Goal: Task Accomplishment & Management: Manage account settings

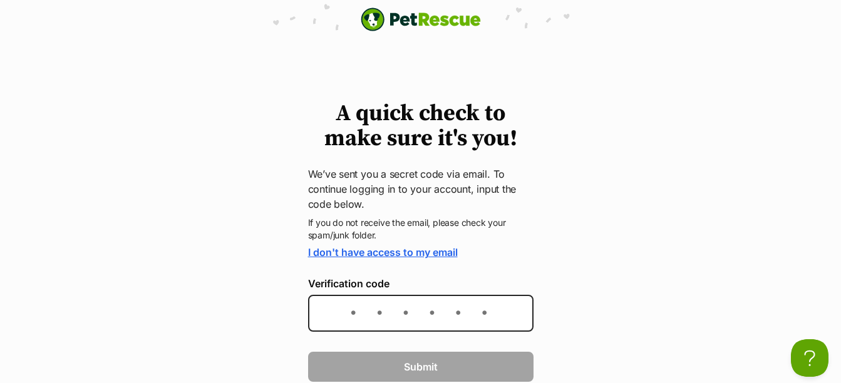
scroll to position [63, 0]
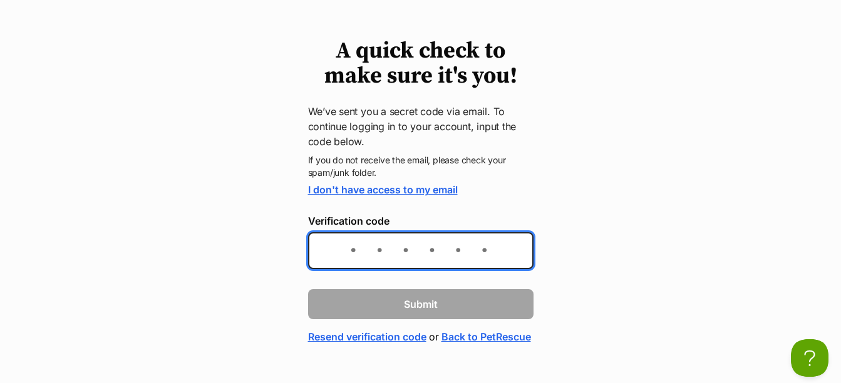
click at [352, 257] on input "Verification code" at bounding box center [420, 250] width 225 height 37
type input "14f3fe"
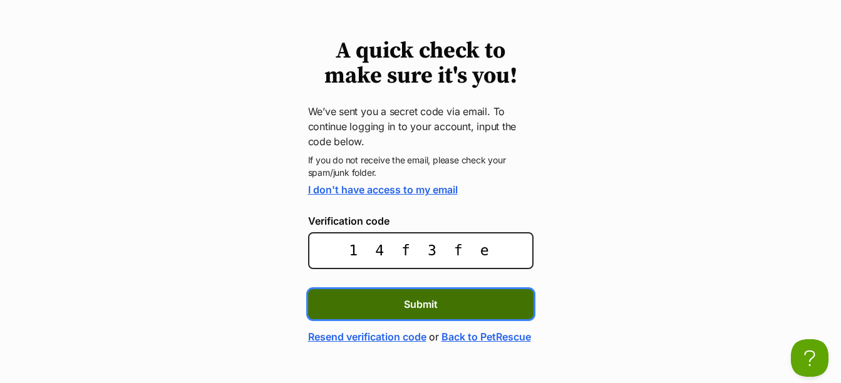
click at [454, 304] on button "Submit" at bounding box center [420, 304] width 225 height 30
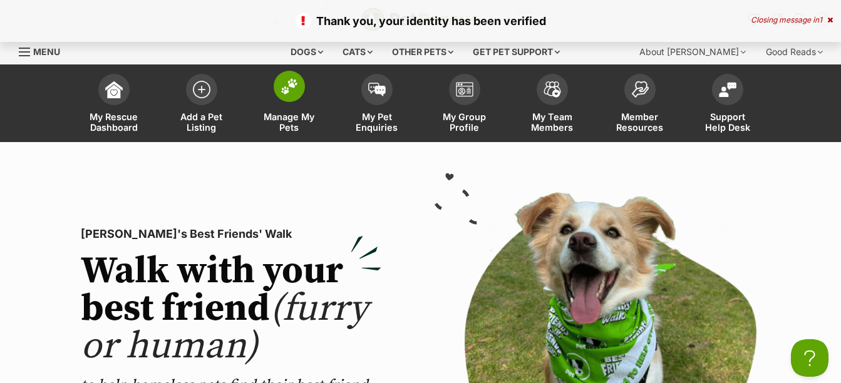
click at [295, 90] on img at bounding box center [289, 86] width 18 height 16
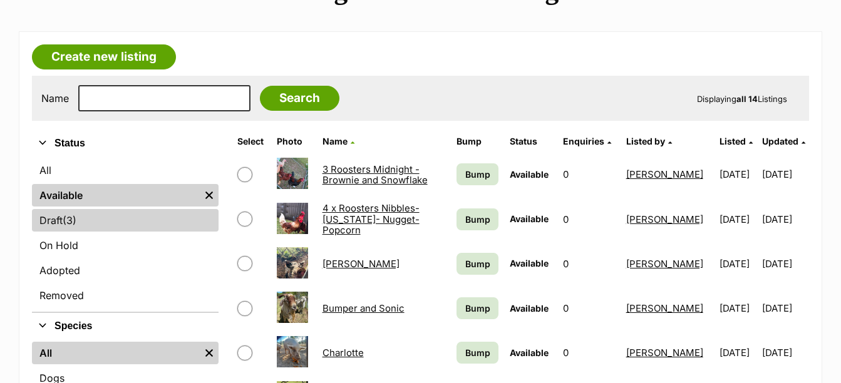
scroll to position [313, 0]
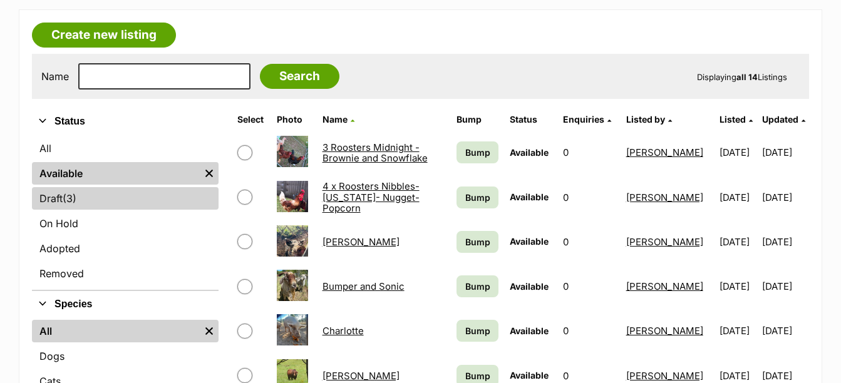
click at [64, 202] on link "Draft (3) Items" at bounding box center [125, 198] width 187 height 23
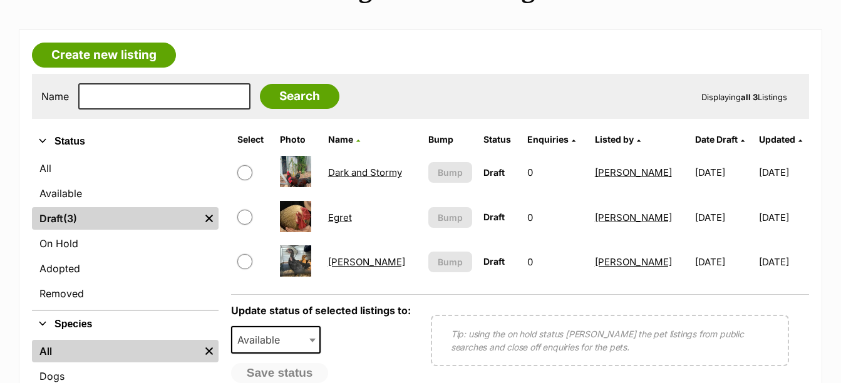
scroll to position [313, 0]
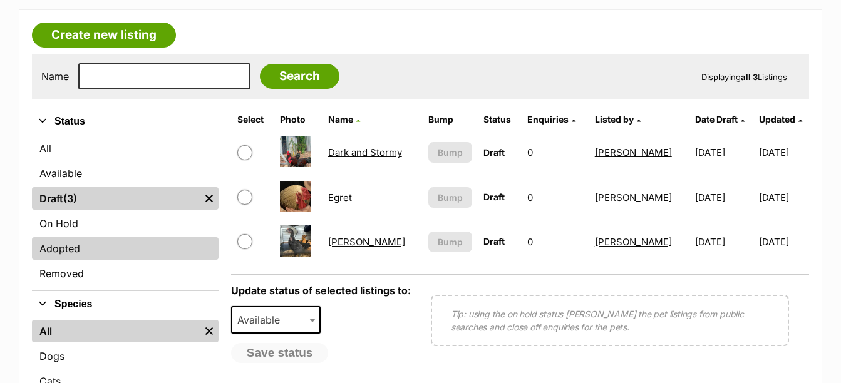
click at [69, 245] on link "Adopted" at bounding box center [125, 248] width 187 height 23
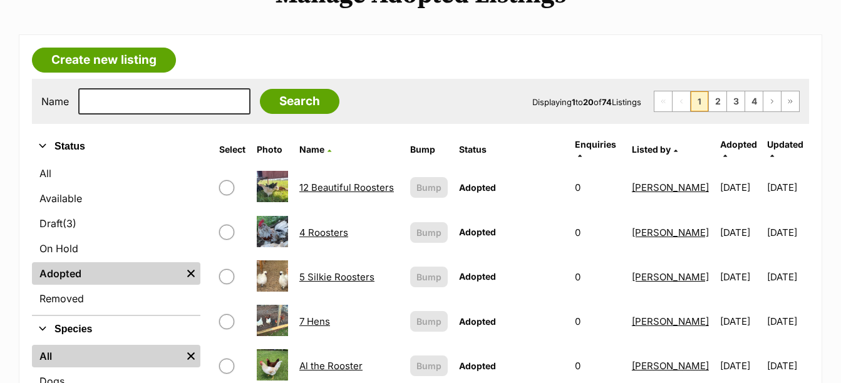
scroll to position [250, 0]
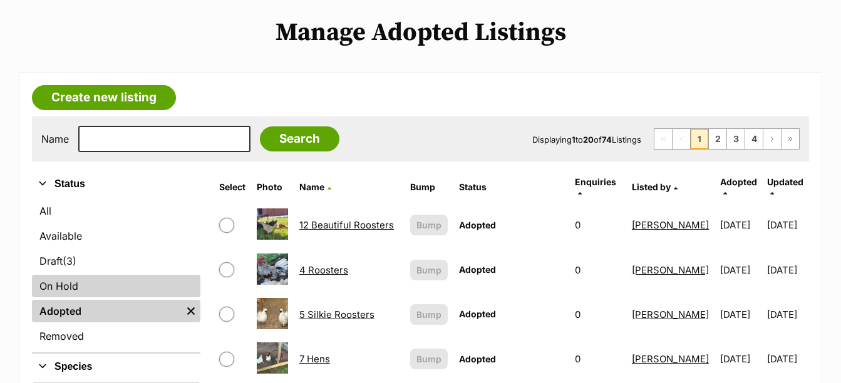
click at [47, 285] on link "On Hold" at bounding box center [116, 286] width 168 height 23
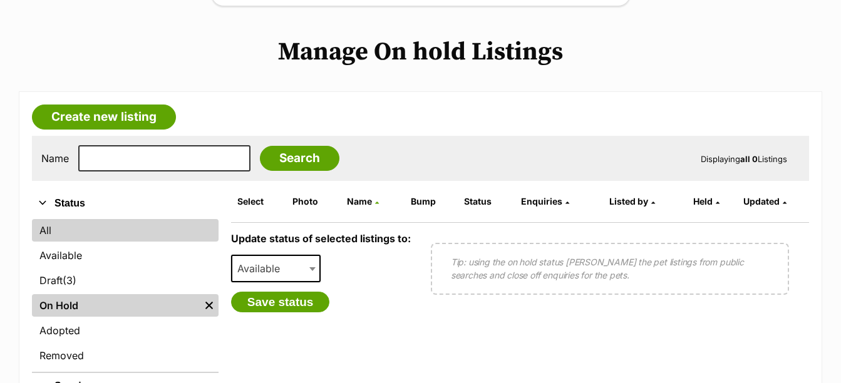
scroll to position [313, 0]
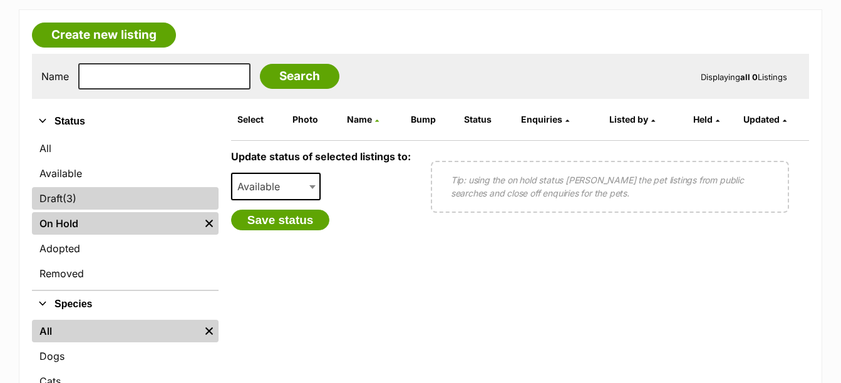
click at [61, 199] on link "Draft (3) Items" at bounding box center [125, 198] width 187 height 23
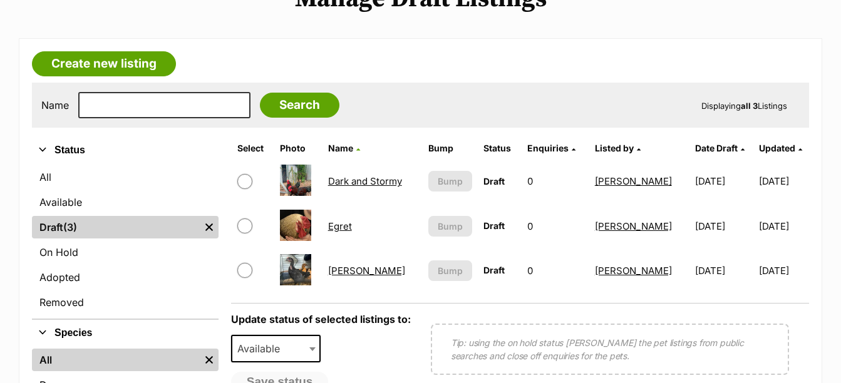
scroll to position [313, 0]
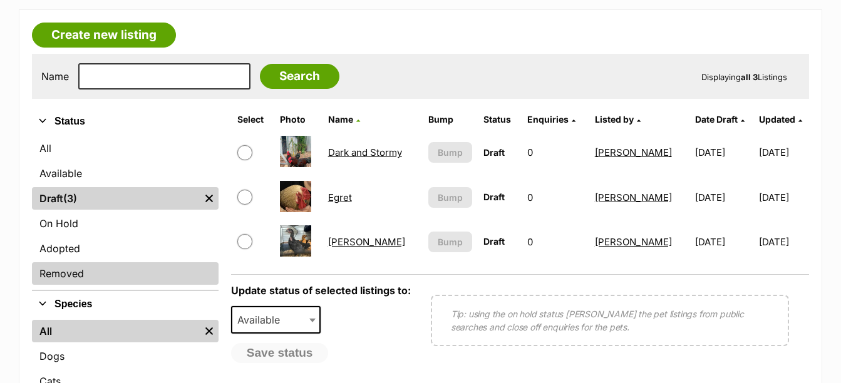
click at [67, 275] on link "Removed" at bounding box center [125, 273] width 187 height 23
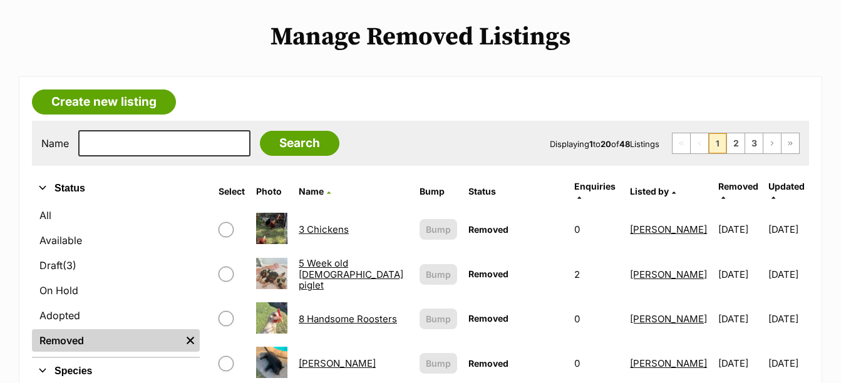
scroll to position [250, 0]
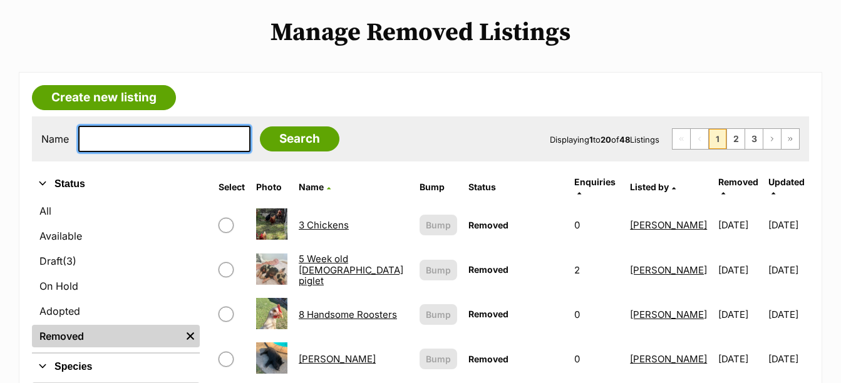
click at [128, 135] on input "text" at bounding box center [164, 139] width 172 height 26
type input "coco"
click at [260, 126] on input "Search" at bounding box center [300, 138] width 80 height 25
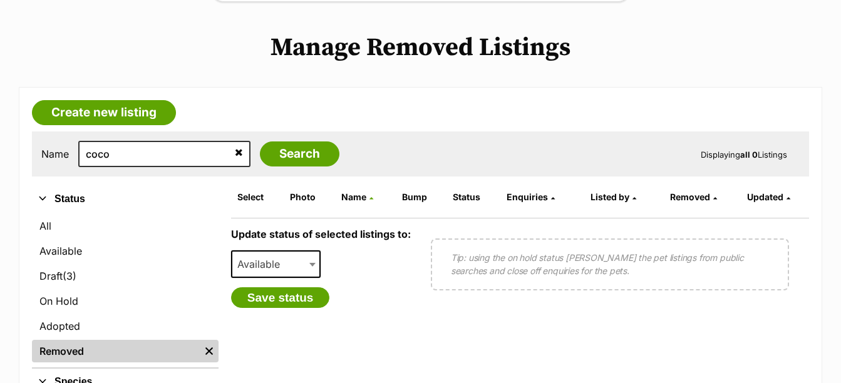
scroll to position [250, 0]
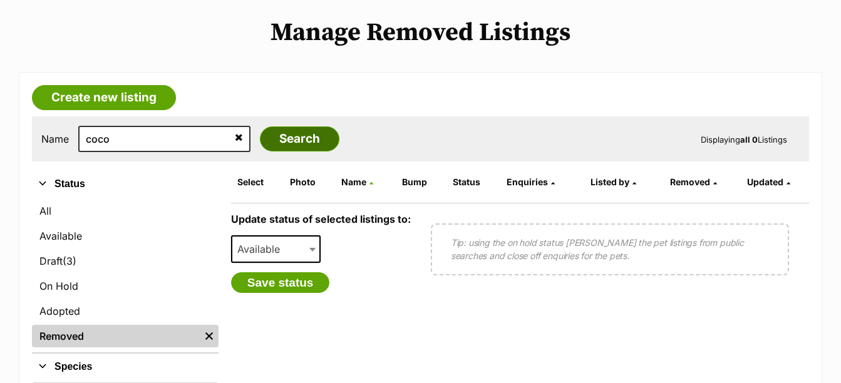
click at [269, 142] on input "Search" at bounding box center [300, 138] width 80 height 25
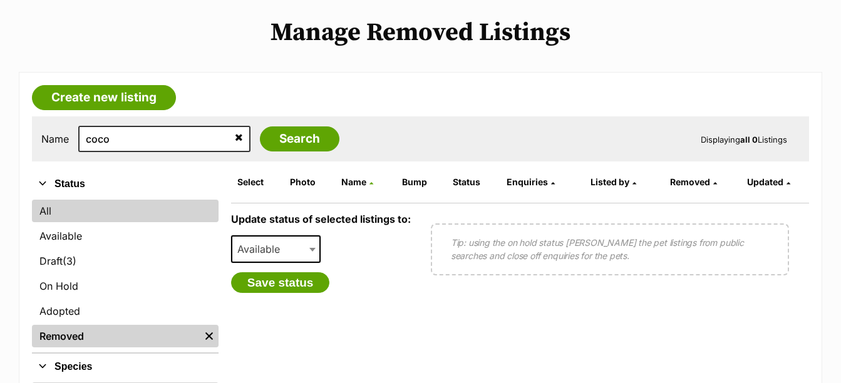
click at [51, 215] on link "All" at bounding box center [125, 211] width 187 height 23
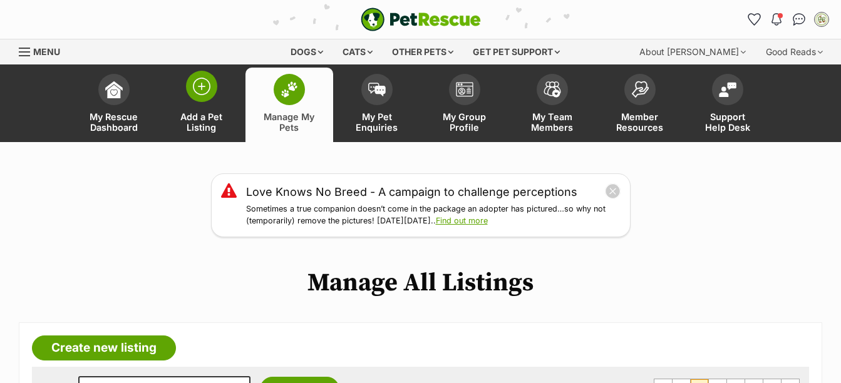
click at [199, 81] on img at bounding box center [202, 87] width 18 height 18
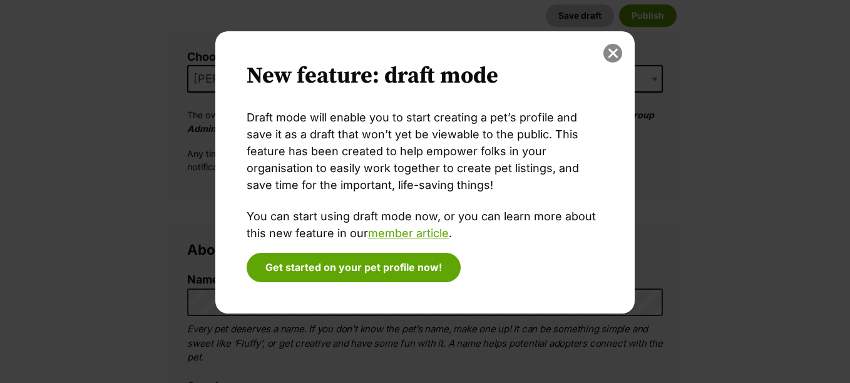
click at [612, 55] on button "close" at bounding box center [612, 53] width 19 height 19
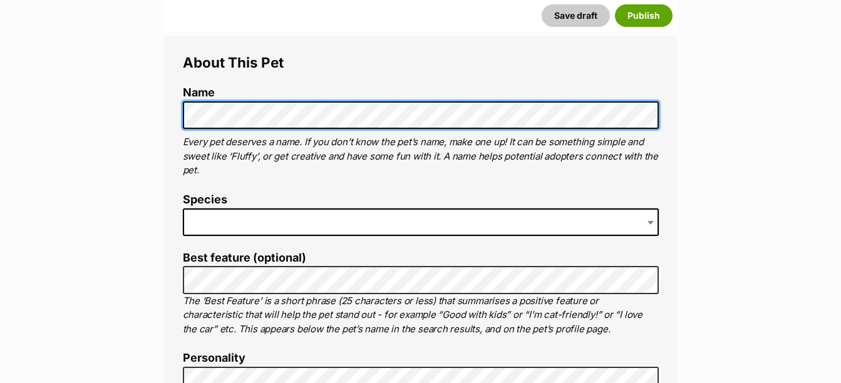
scroll to position [438, 0]
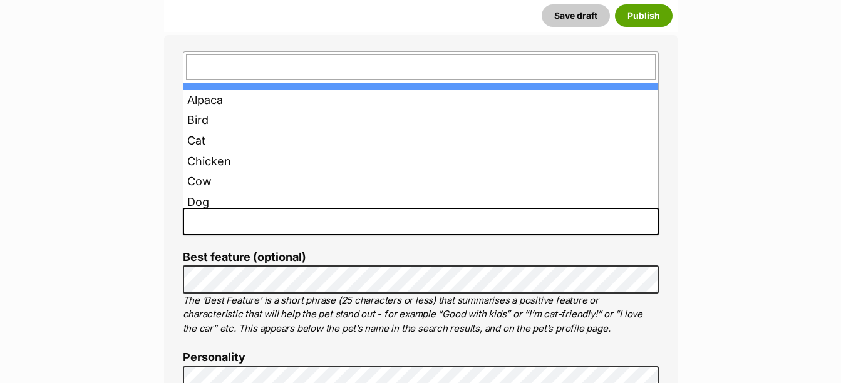
click at [244, 223] on span at bounding box center [421, 222] width 476 height 28
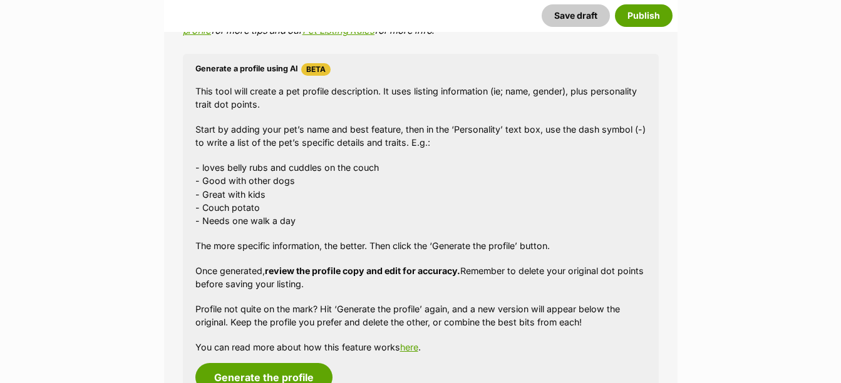
scroll to position [1127, 0]
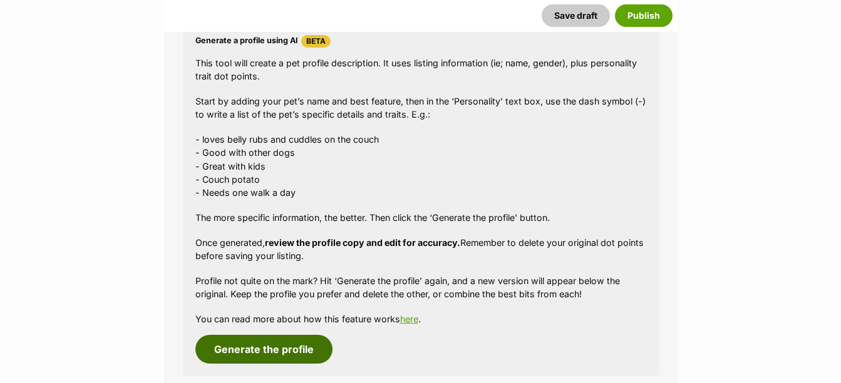
click at [285, 349] on button "Generate the profile" at bounding box center [263, 349] width 137 height 29
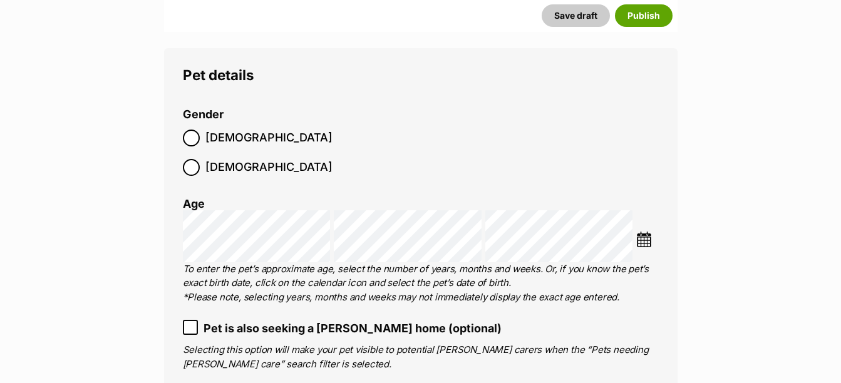
scroll to position [1501, 0]
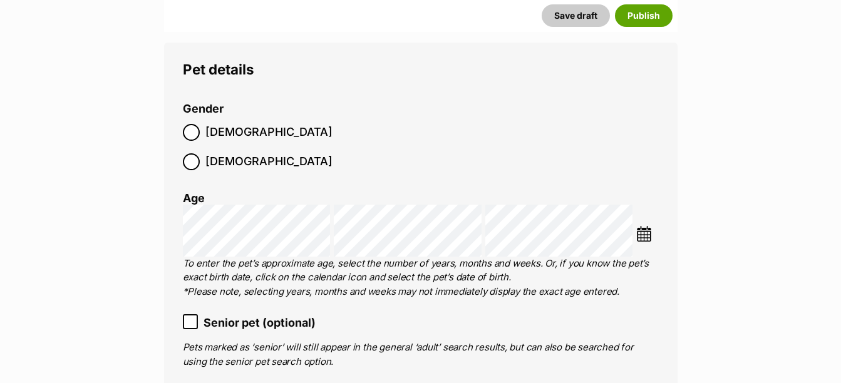
click at [192, 317] on icon at bounding box center [190, 321] width 9 height 9
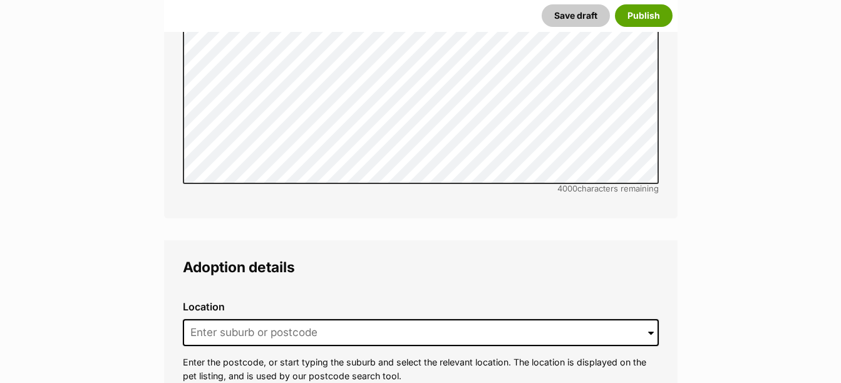
scroll to position [2440, 0]
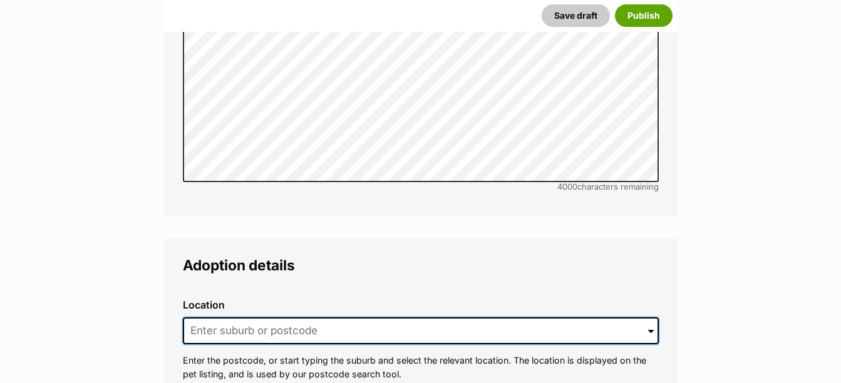
click at [262, 317] on input at bounding box center [421, 331] width 476 height 28
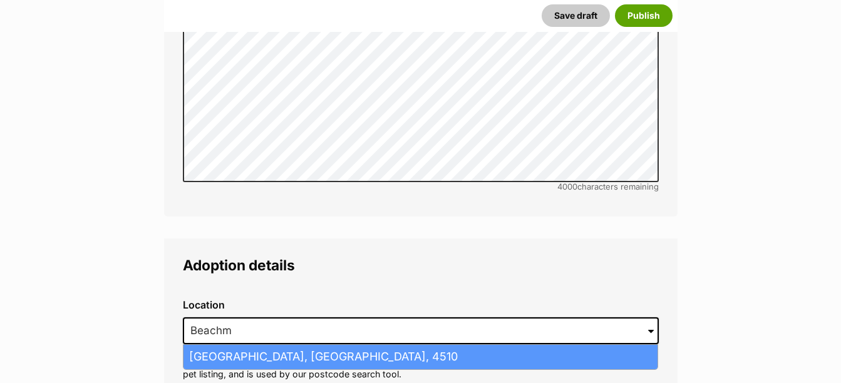
click at [271, 345] on li "Beachmere, Queensland, 4510" at bounding box center [420, 357] width 474 height 24
type input "Beachmere, Queensland, 4510"
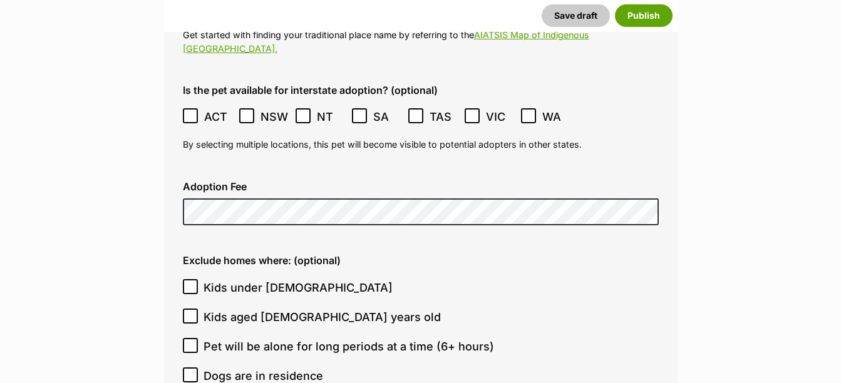
scroll to position [2878, 0]
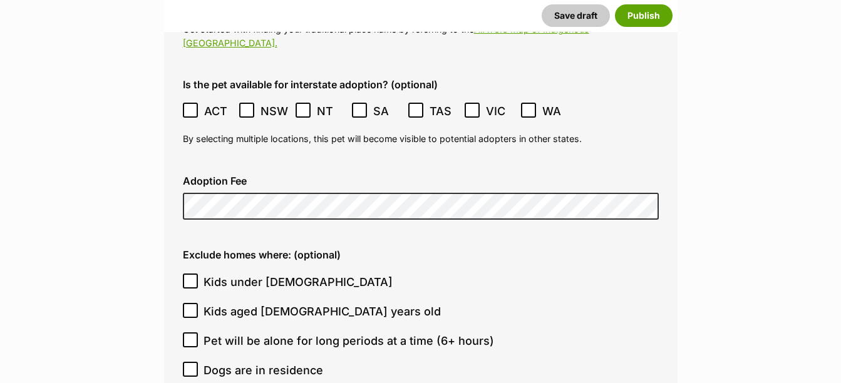
click at [596, 274] on label "Kids under [DEMOGRAPHIC_DATA]" at bounding box center [417, 282] width 469 height 17
click at [198, 274] on input "Kids under [DEMOGRAPHIC_DATA]" at bounding box center [190, 281] width 15 height 15
click at [180, 239] on div "Exclude homes where: (optional) Kids under 5 years old Kids aged 6-12 years old…" at bounding box center [421, 361] width 496 height 245
click at [187, 277] on icon at bounding box center [190, 281] width 9 height 9
click at [187, 274] on input "Kids under 5 years old" at bounding box center [190, 281] width 15 height 15
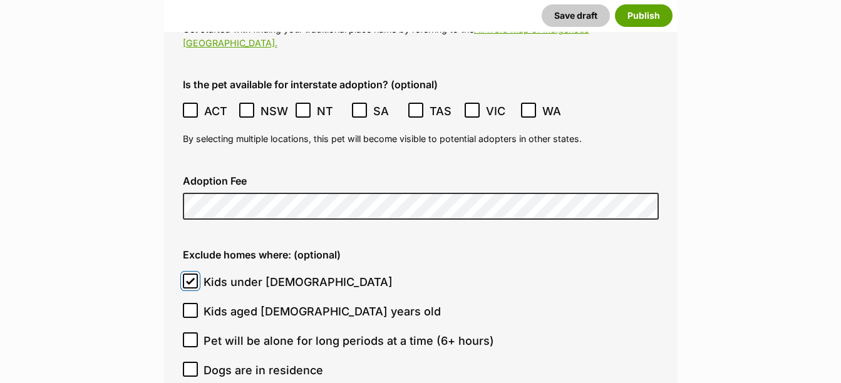
checkbox input "false"
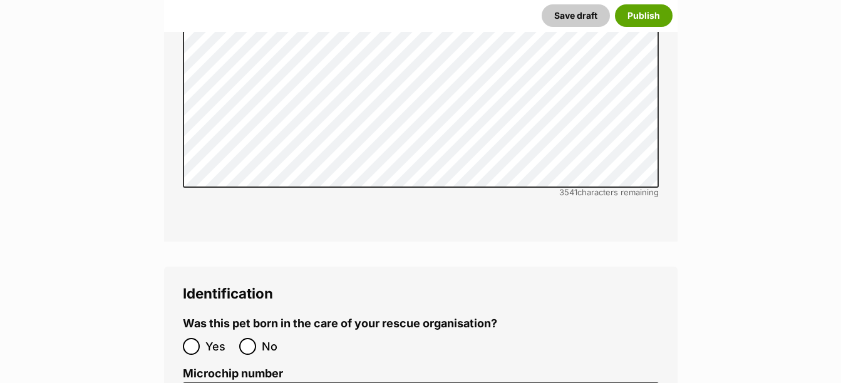
scroll to position [3567, 0]
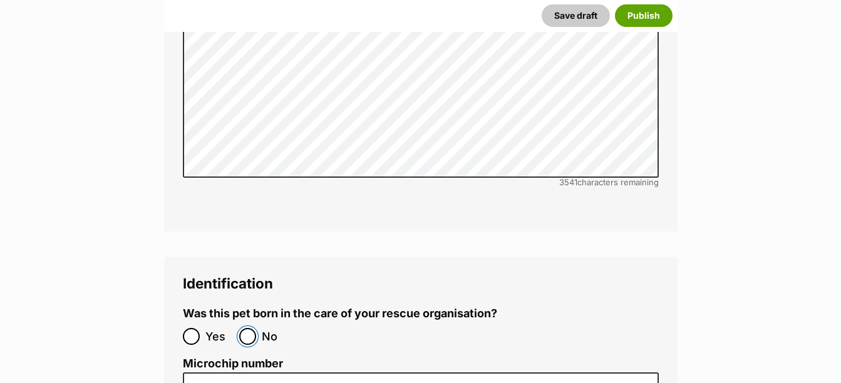
click at [247, 328] on input "No" at bounding box center [247, 336] width 17 height 17
radio input "true"
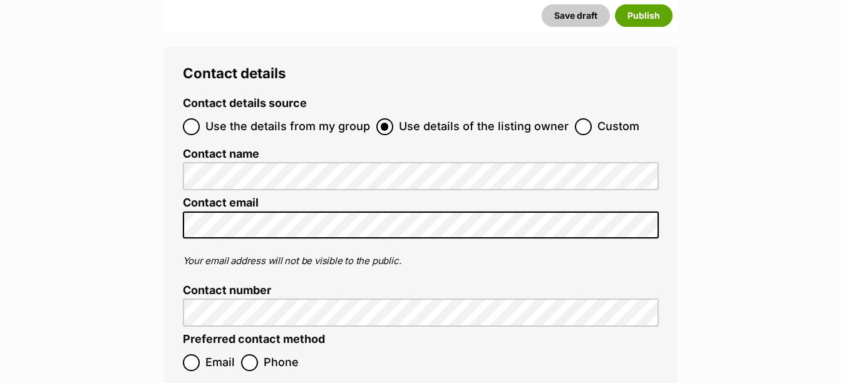
scroll to position [4255, 0]
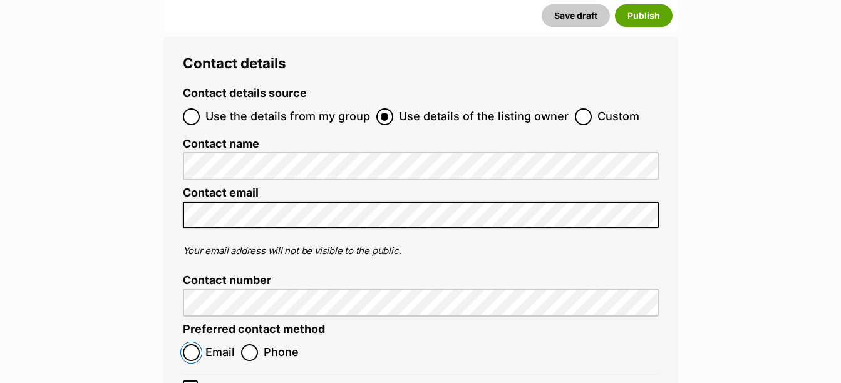
click at [194, 344] on input "Email" at bounding box center [191, 352] width 17 height 17
radio input "true"
click at [199, 381] on label "Show preferred contact method only (optional)" at bounding box center [421, 389] width 476 height 17
click at [198, 381] on input "Show preferred contact method only (optional)" at bounding box center [190, 388] width 15 height 15
checkbox input "true"
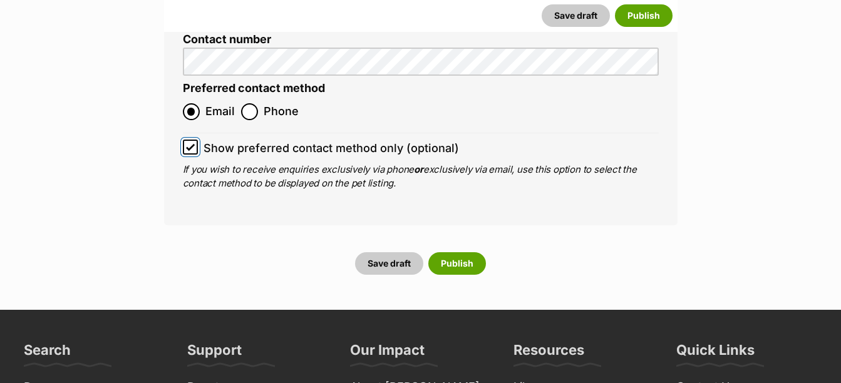
scroll to position [4506, 0]
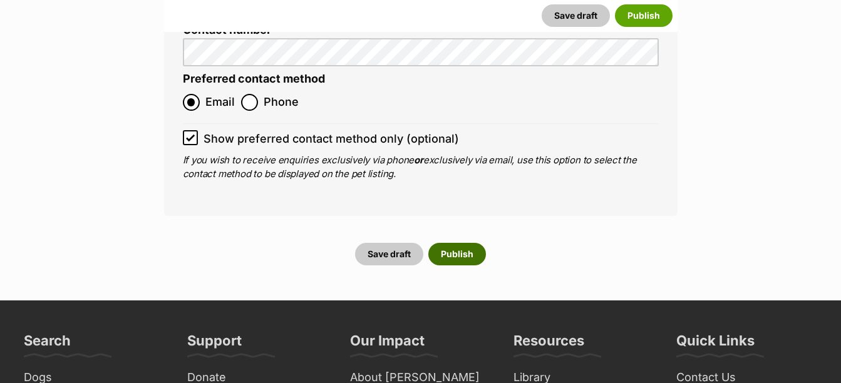
click at [458, 243] on button "Publish" at bounding box center [457, 254] width 58 height 23
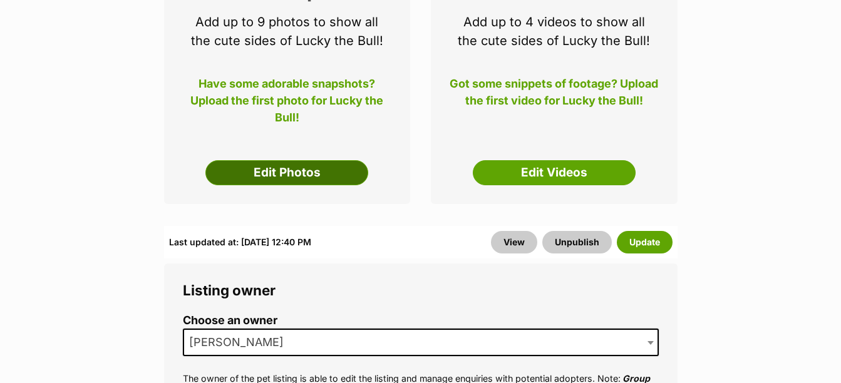
click at [301, 172] on link "Edit Photos" at bounding box center [286, 172] width 163 height 25
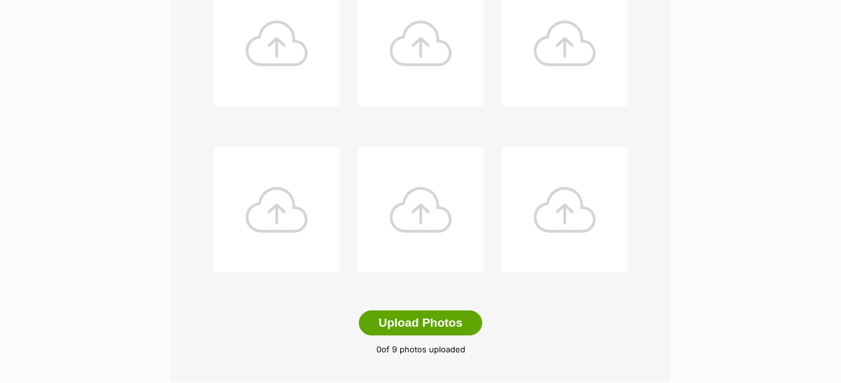
scroll to position [563, 0]
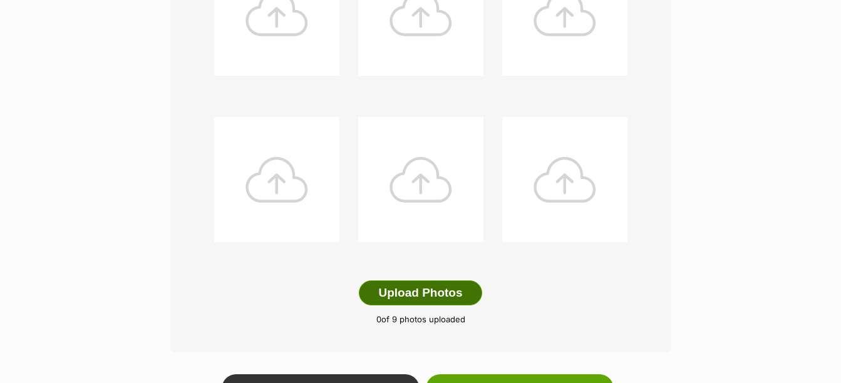
click at [415, 292] on button "Upload Photos" at bounding box center [420, 292] width 123 height 25
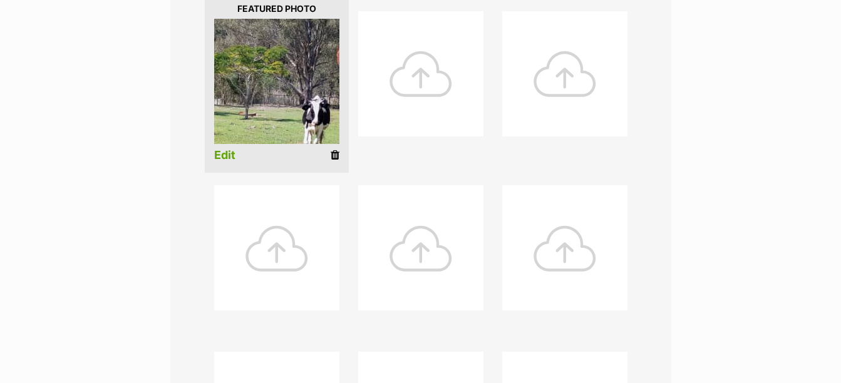
scroll to position [313, 0]
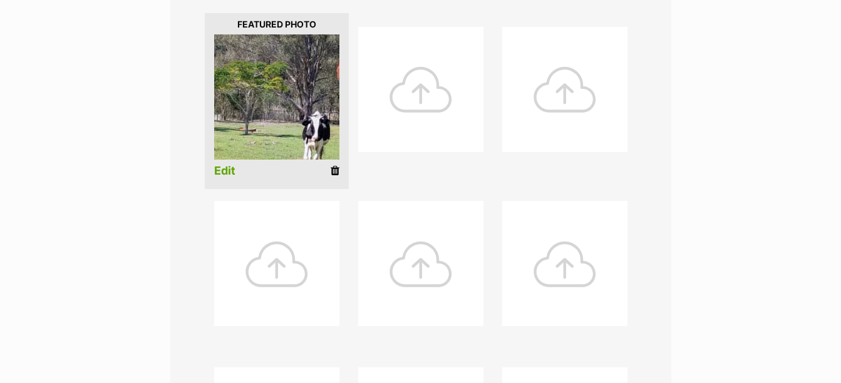
click at [218, 169] on link "Edit" at bounding box center [224, 171] width 21 height 13
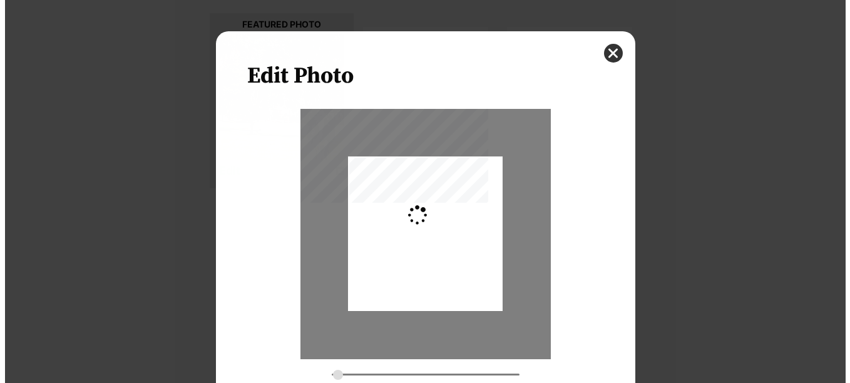
scroll to position [0, 0]
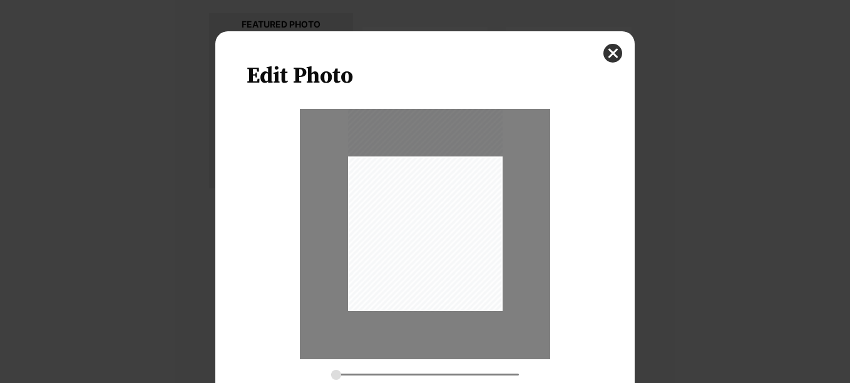
drag, startPoint x: 404, startPoint y: 225, endPoint x: 421, endPoint y: 158, distance: 68.3
click at [421, 158] on div "Dialog Window - Close (Press escape to close)" at bounding box center [425, 208] width 155 height 206
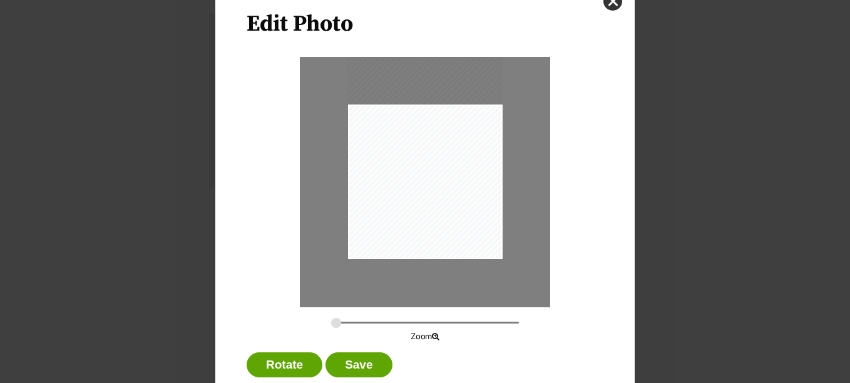
scroll to position [84, 0]
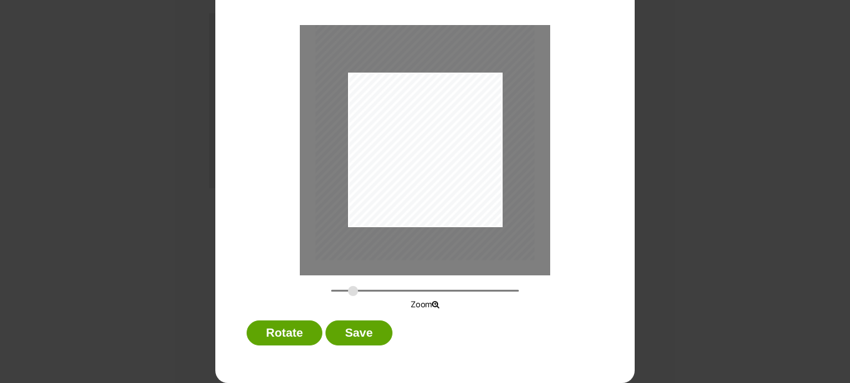
drag, startPoint x: 333, startPoint y: 291, endPoint x: 348, endPoint y: 290, distance: 15.1
type input "0.3888"
click at [348, 290] on input "Dialog Window - Close (Press escape to close)" at bounding box center [425, 291] width 188 height 12
drag, startPoint x: 398, startPoint y: 158, endPoint x: 361, endPoint y: 158, distance: 36.9
click at [361, 158] on div "Dialog Window - Close (Press escape to close)" at bounding box center [393, 114] width 219 height 292
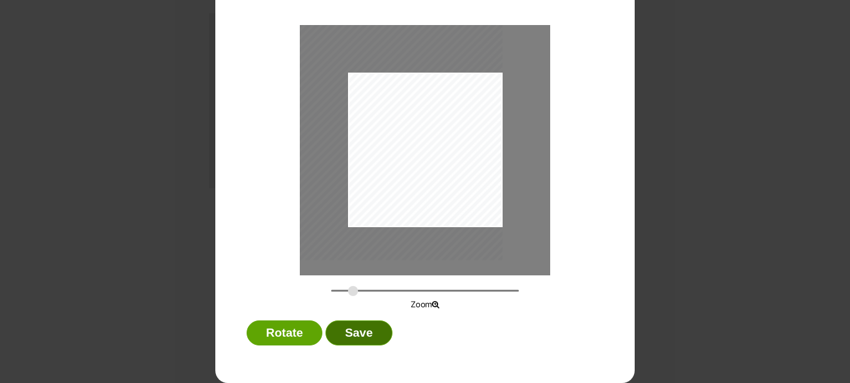
click at [357, 336] on button "Save" at bounding box center [359, 333] width 66 height 25
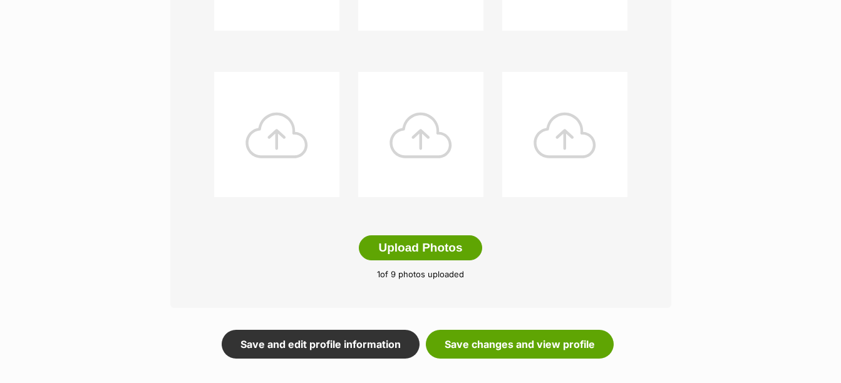
scroll to position [626, 0]
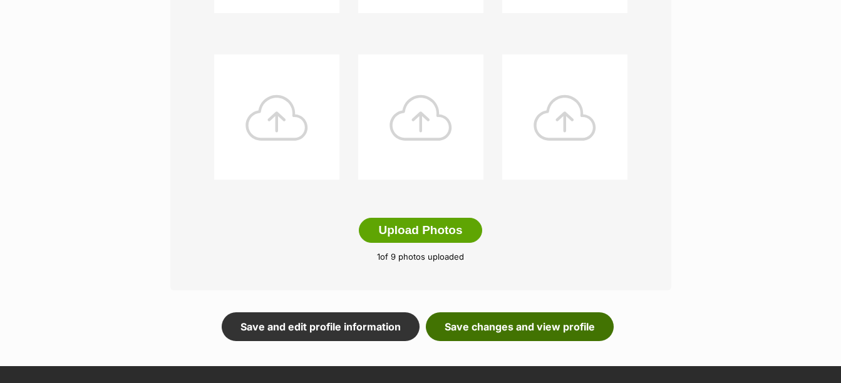
click at [517, 327] on link "Save changes and view profile" at bounding box center [520, 326] width 188 height 29
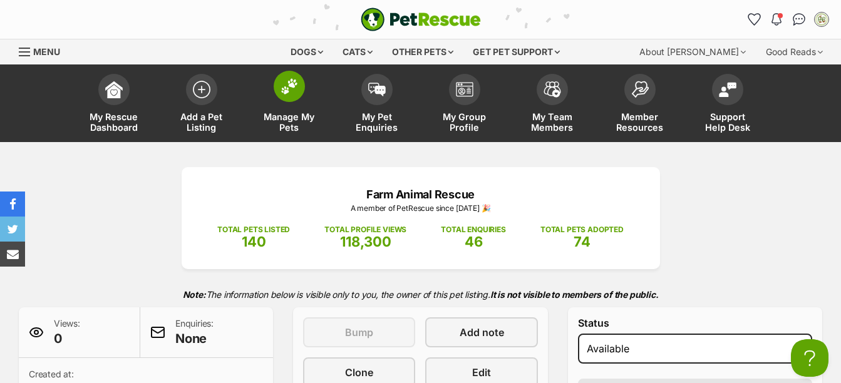
click at [288, 89] on img at bounding box center [289, 86] width 18 height 16
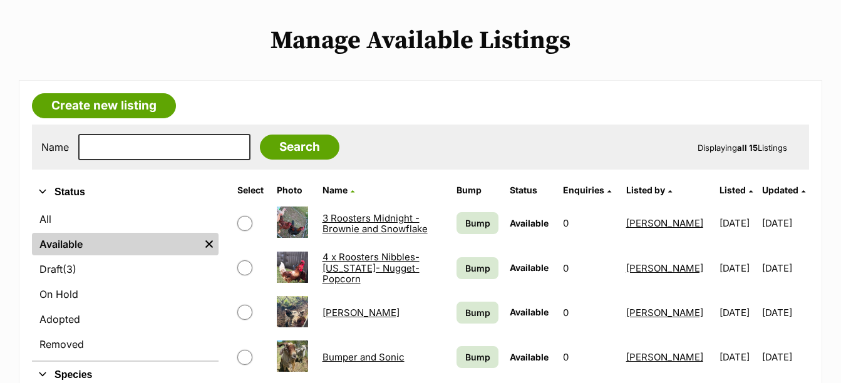
scroll to position [313, 0]
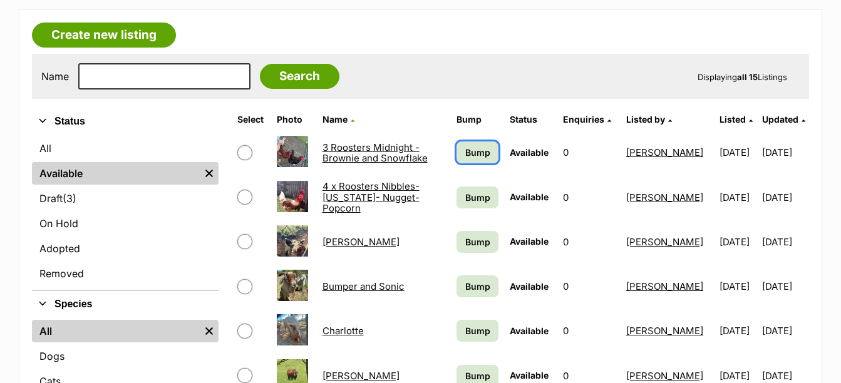
click at [467, 150] on span "Bump" at bounding box center [477, 152] width 25 height 13
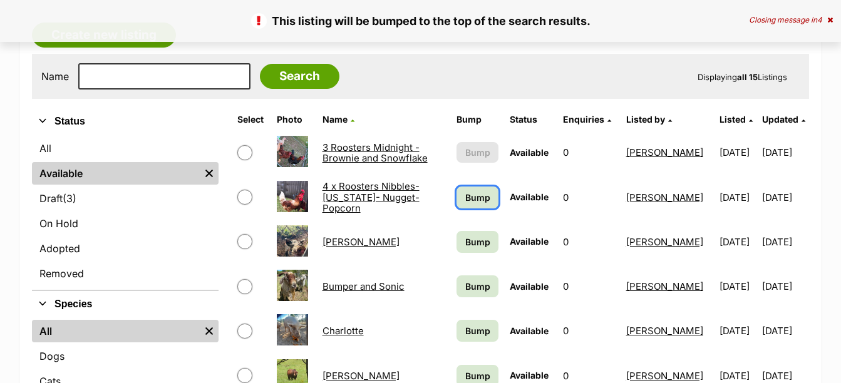
click at [473, 190] on link "Bump" at bounding box center [477, 198] width 42 height 22
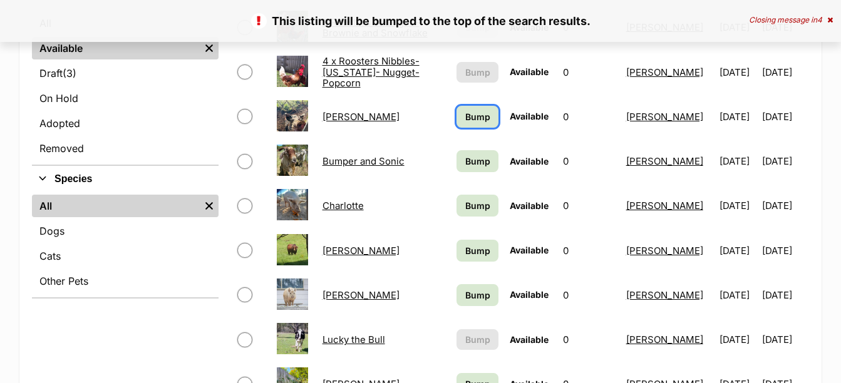
click at [477, 113] on span "Bump" at bounding box center [477, 116] width 25 height 13
click at [485, 163] on span "Bump" at bounding box center [477, 161] width 25 height 13
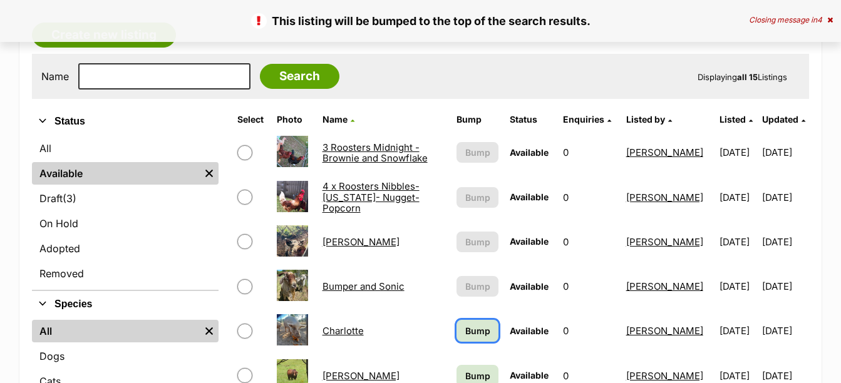
click at [485, 328] on span "Bump" at bounding box center [477, 330] width 25 height 13
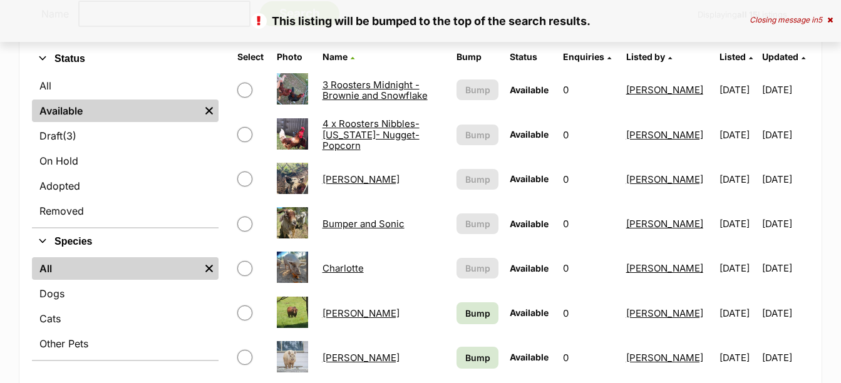
scroll to position [563, 0]
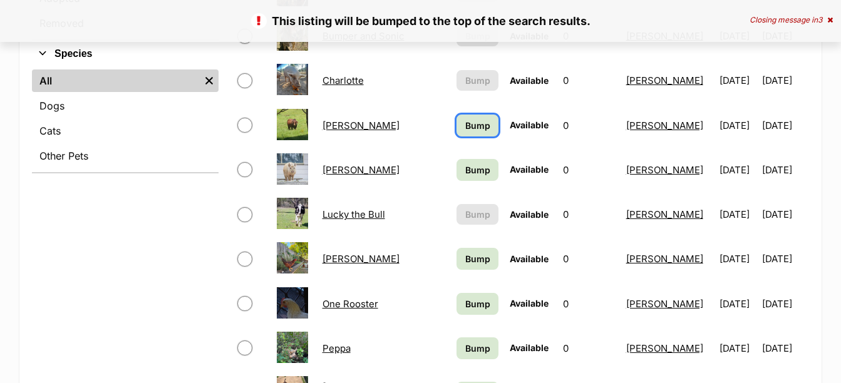
click at [480, 131] on span "Bump" at bounding box center [477, 125] width 25 height 13
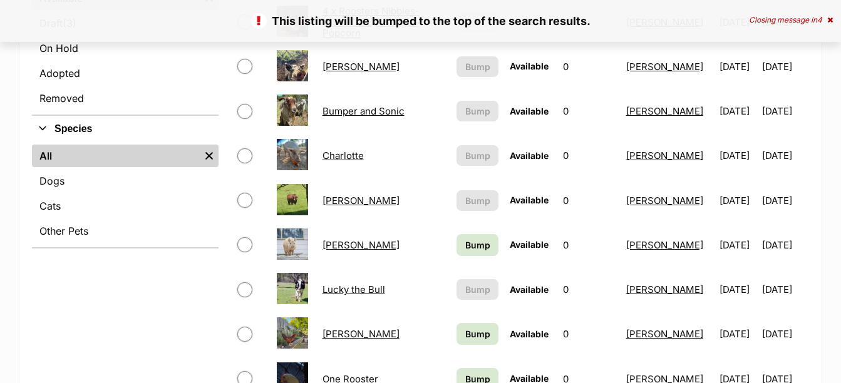
scroll to position [501, 0]
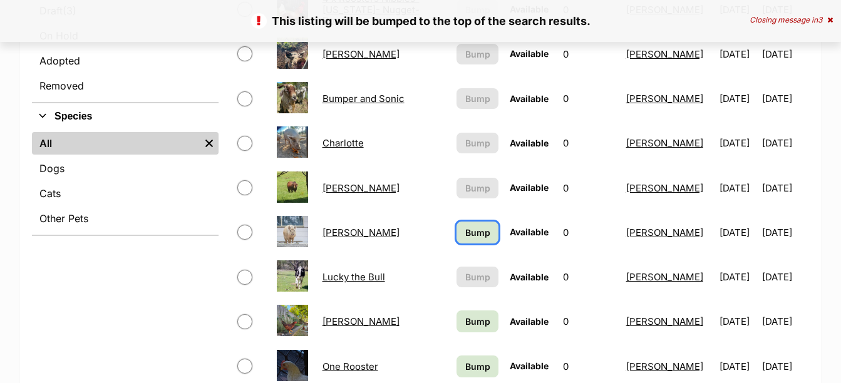
click at [482, 232] on span "Bump" at bounding box center [477, 232] width 25 height 13
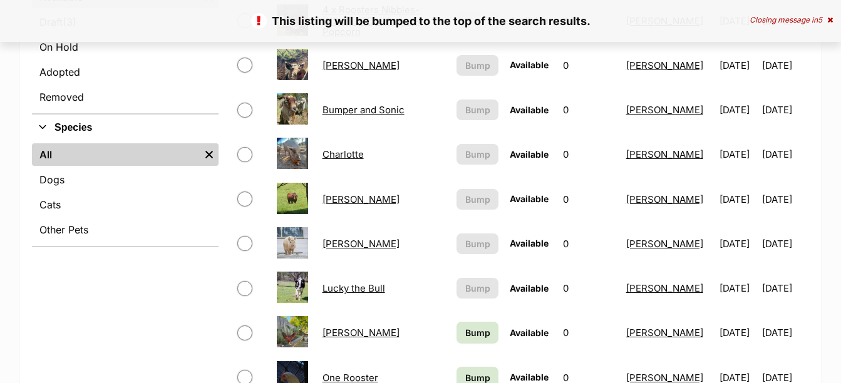
scroll to position [563, 0]
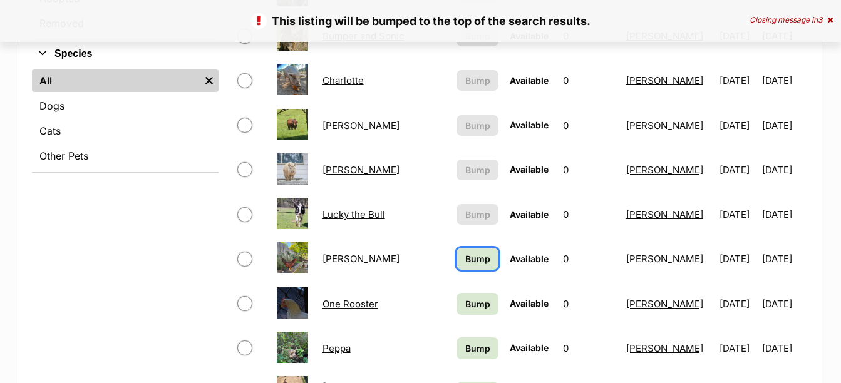
click at [478, 262] on span "Bump" at bounding box center [477, 258] width 25 height 13
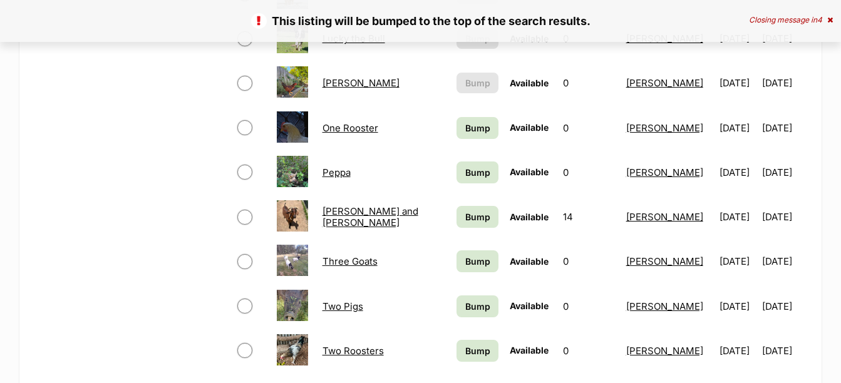
scroll to position [751, 0]
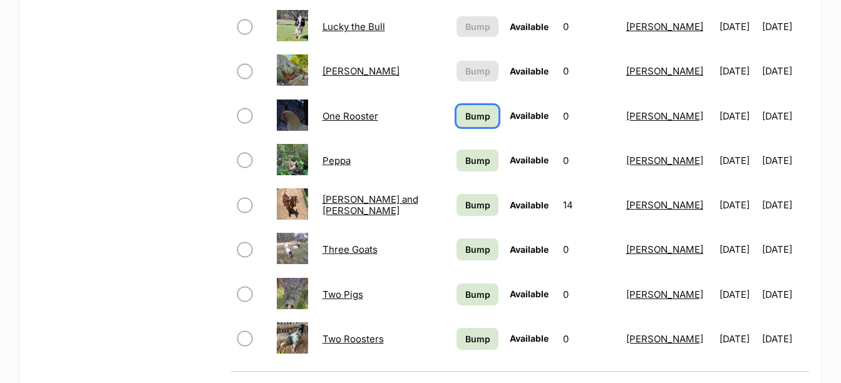
click at [476, 117] on span "Bump" at bounding box center [477, 116] width 25 height 13
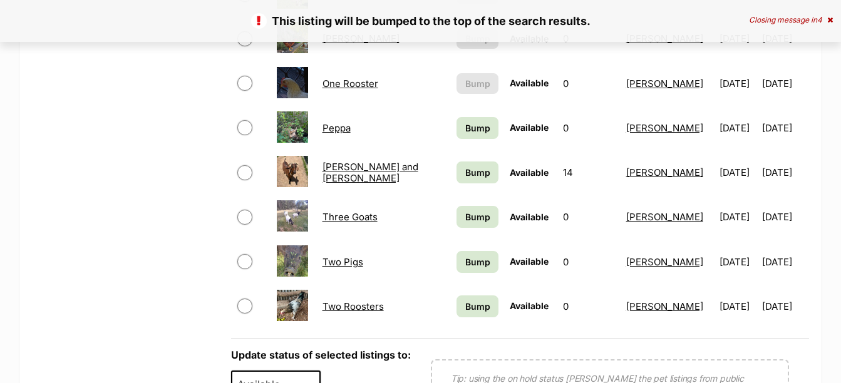
scroll to position [814, 0]
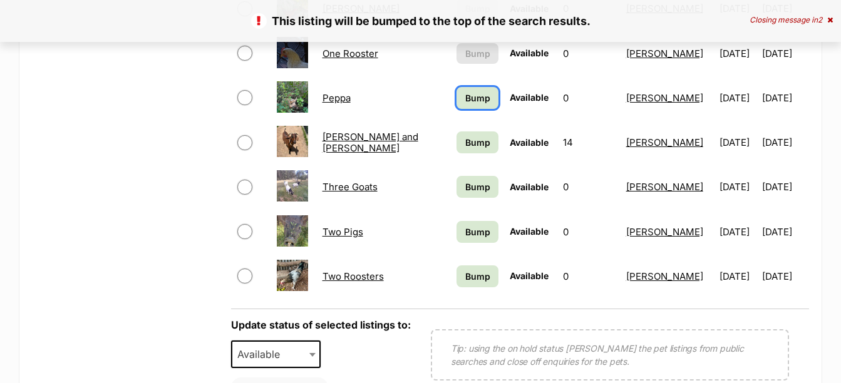
click at [474, 99] on span "Bump" at bounding box center [477, 97] width 25 height 13
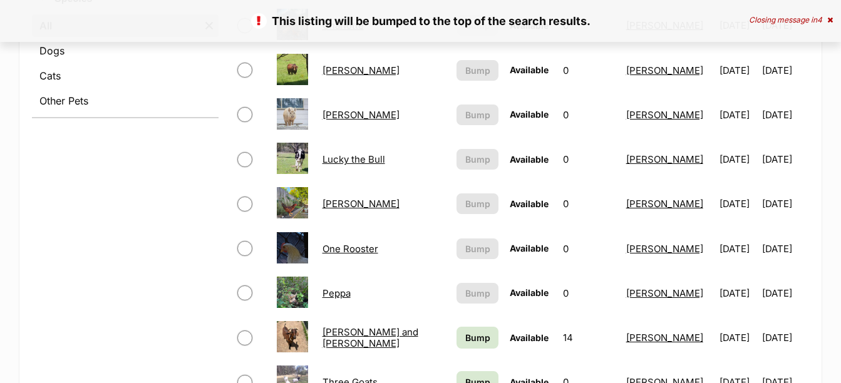
scroll to position [751, 0]
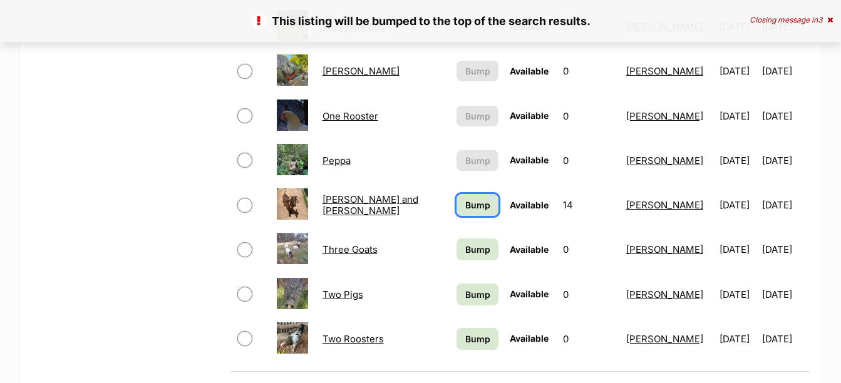
click at [481, 203] on span "Bump" at bounding box center [477, 204] width 25 height 13
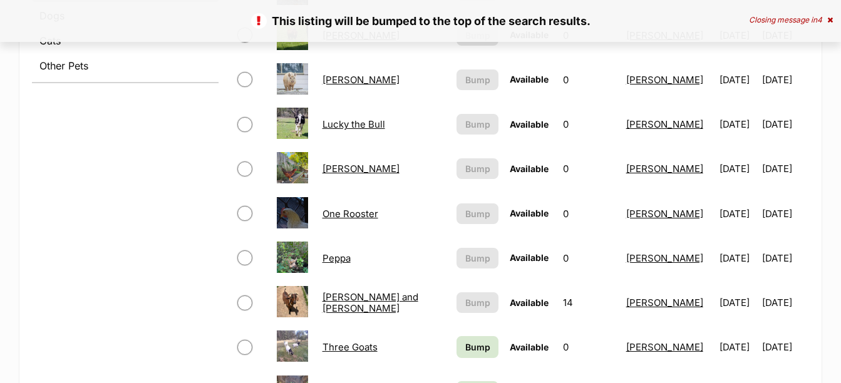
scroll to position [689, 0]
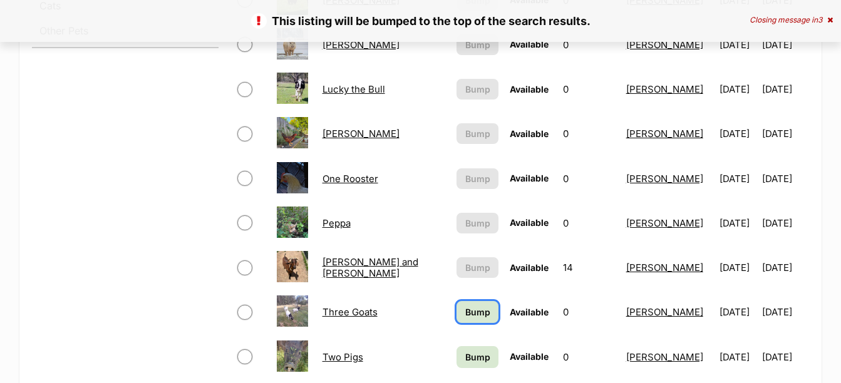
click at [487, 313] on span "Bump" at bounding box center [477, 311] width 25 height 13
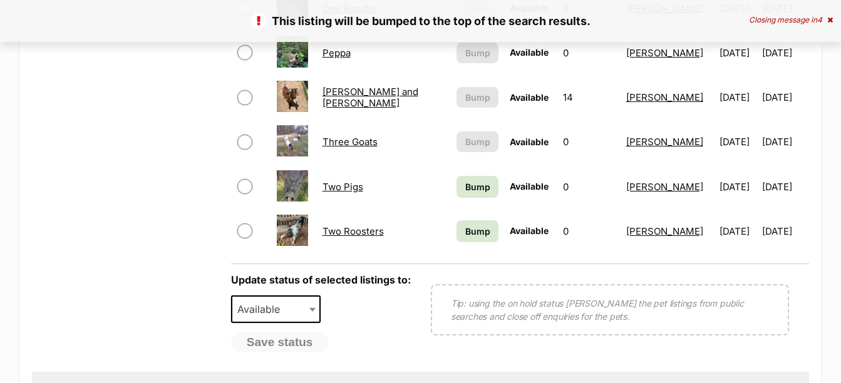
scroll to position [876, 0]
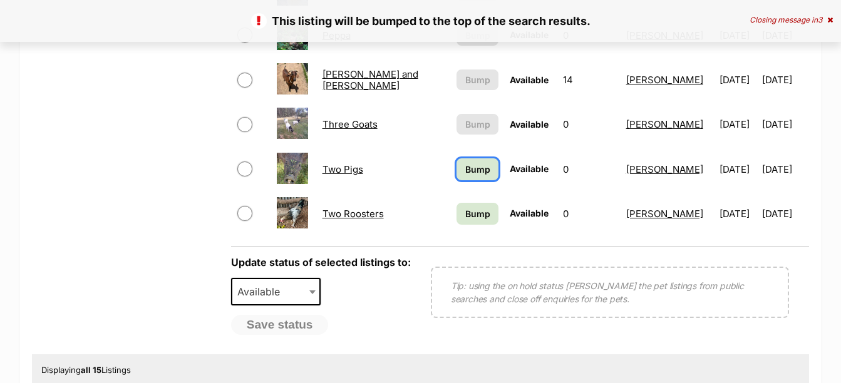
click at [476, 167] on span "Bump" at bounding box center [477, 169] width 25 height 13
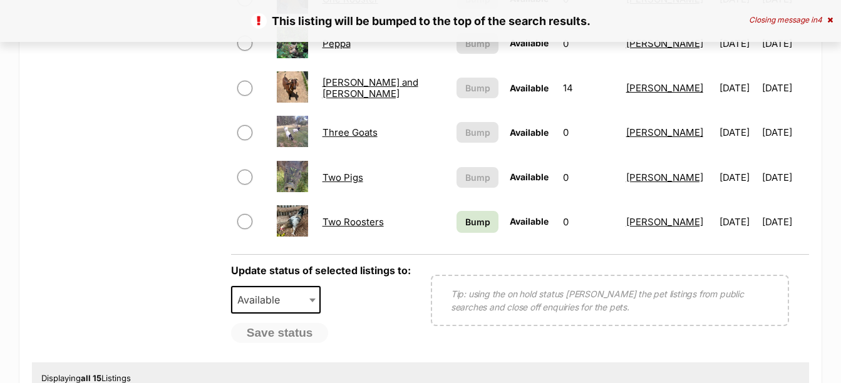
scroll to position [876, 0]
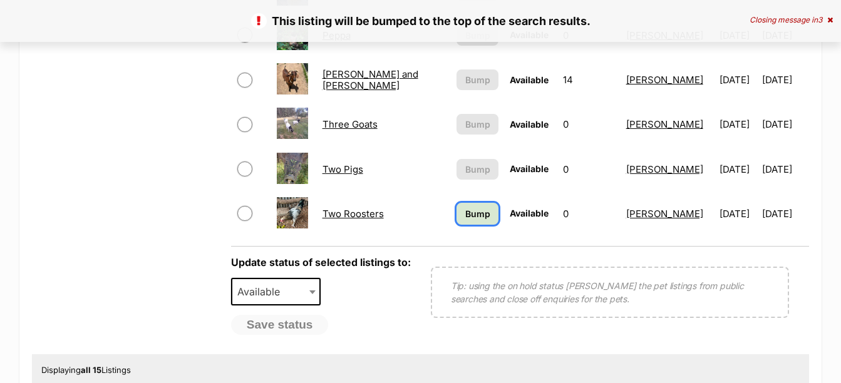
click at [485, 210] on span "Bump" at bounding box center [477, 213] width 25 height 13
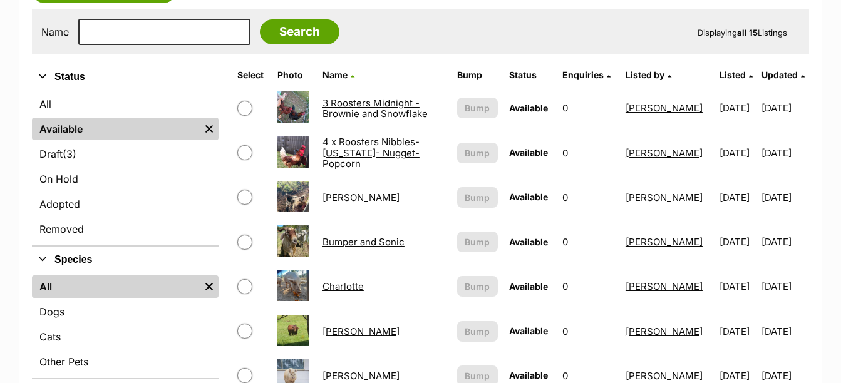
scroll to position [376, 0]
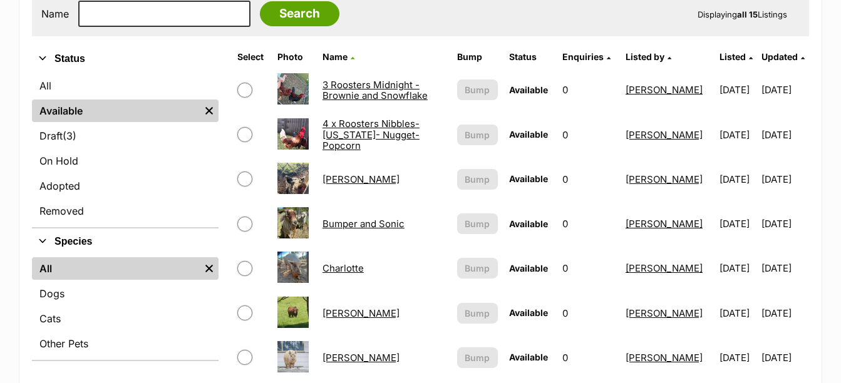
click at [245, 88] on input "checkbox" at bounding box center [244, 90] width 15 height 15
checkbox input "true"
click at [247, 136] on input "checkbox" at bounding box center [244, 134] width 15 height 15
checkbox input "true"
click at [246, 178] on input "checkbox" at bounding box center [244, 179] width 15 height 15
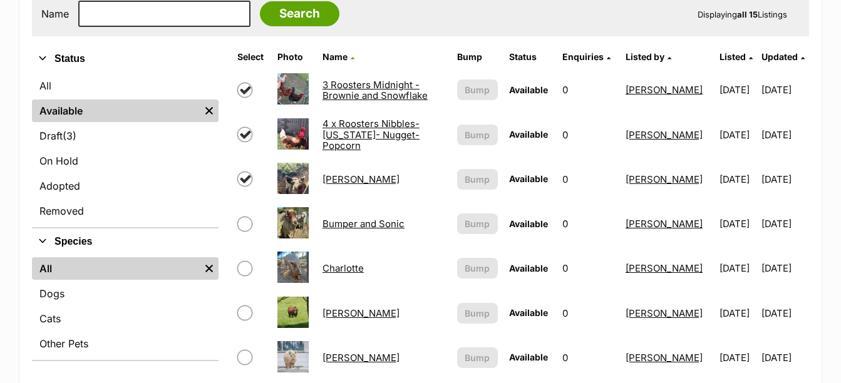
checkbox input "true"
click at [244, 225] on input "checkbox" at bounding box center [244, 224] width 15 height 15
checkbox input "true"
click at [245, 269] on input "checkbox" at bounding box center [244, 268] width 15 height 15
checkbox input "true"
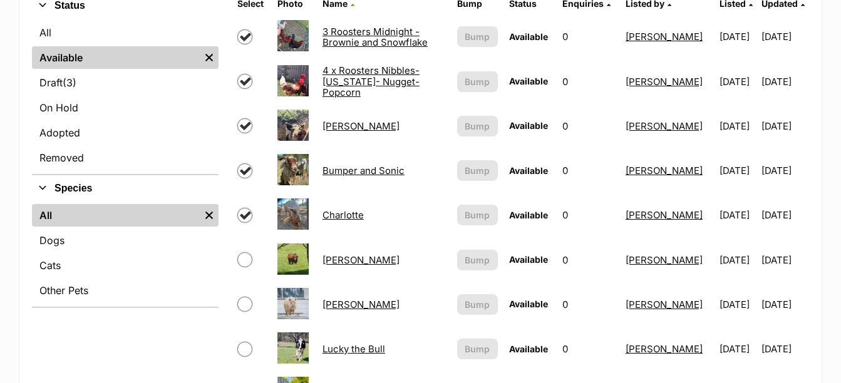
scroll to position [501, 0]
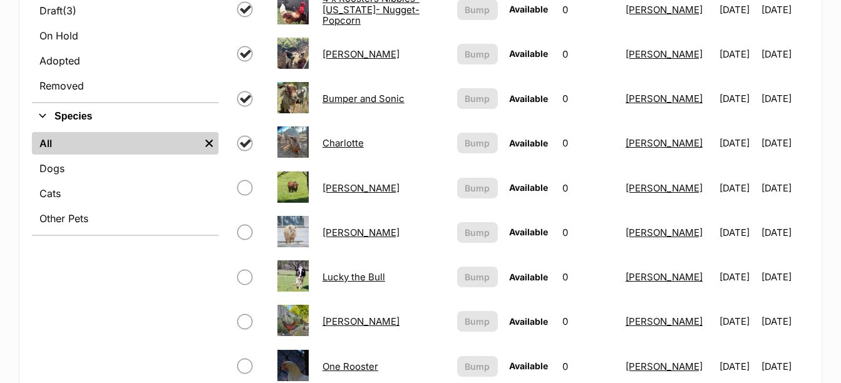
click at [244, 187] on input "checkbox" at bounding box center [244, 187] width 15 height 15
checkbox input "true"
click at [245, 236] on input "checkbox" at bounding box center [244, 232] width 15 height 15
checkbox input "true"
click at [241, 275] on input "checkbox" at bounding box center [244, 277] width 15 height 15
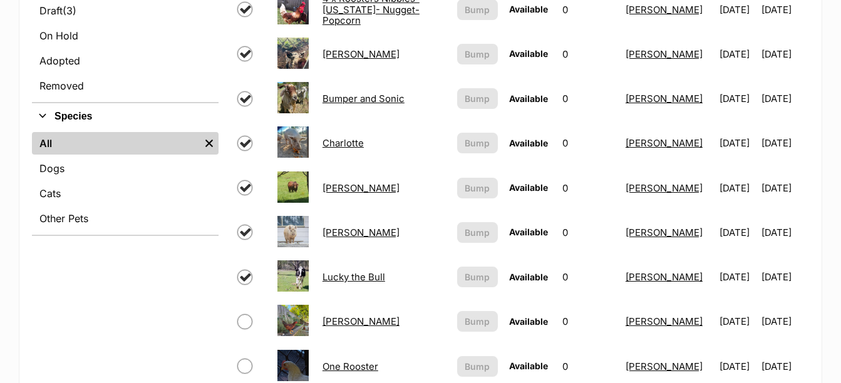
checkbox input "true"
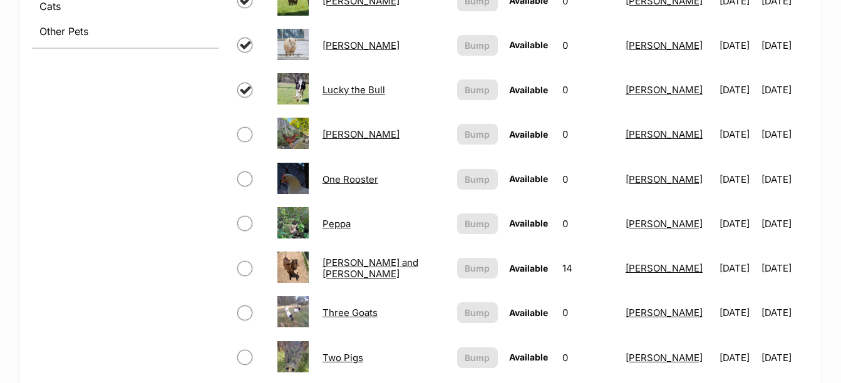
scroll to position [689, 0]
click at [243, 131] on input "checkbox" at bounding box center [244, 133] width 15 height 15
checkbox input "true"
click at [244, 180] on input "checkbox" at bounding box center [244, 178] width 15 height 15
checkbox input "true"
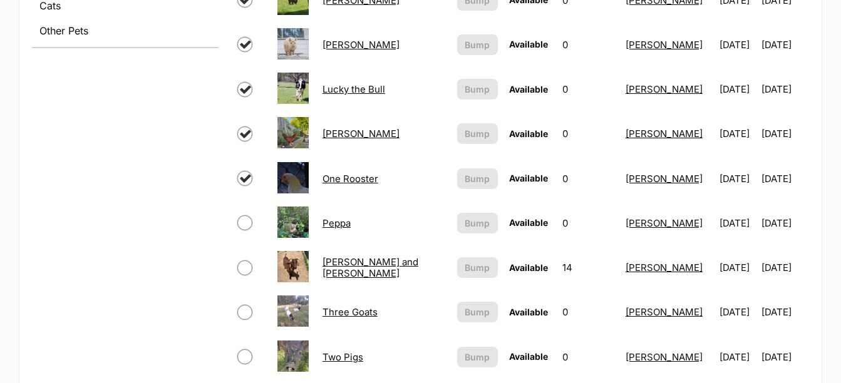
click at [244, 225] on input "checkbox" at bounding box center [244, 222] width 15 height 15
checkbox input "true"
click at [249, 264] on input "checkbox" at bounding box center [244, 267] width 15 height 15
checkbox input "true"
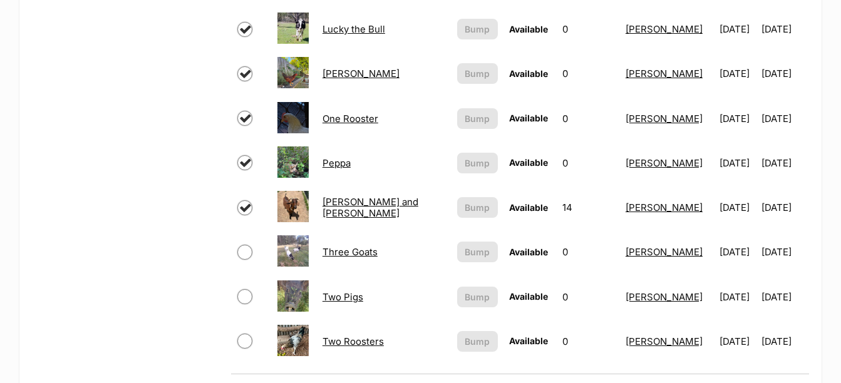
scroll to position [876, 0]
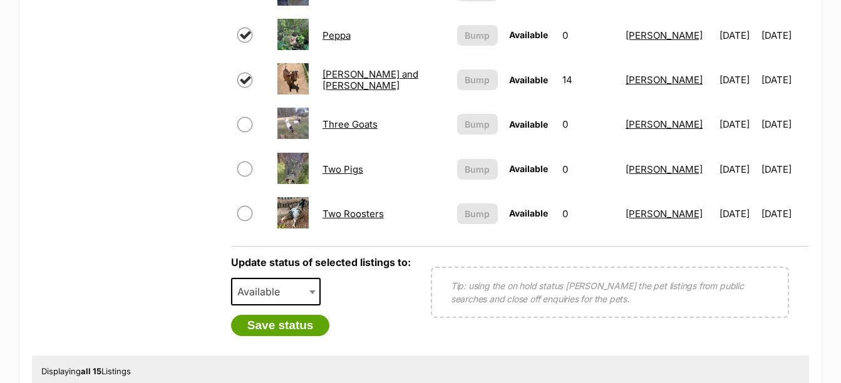
click at [242, 126] on input "checkbox" at bounding box center [244, 124] width 15 height 15
checkbox input "true"
click at [249, 170] on input "checkbox" at bounding box center [244, 169] width 15 height 15
checkbox input "true"
click at [244, 216] on input "checkbox" at bounding box center [244, 213] width 15 height 15
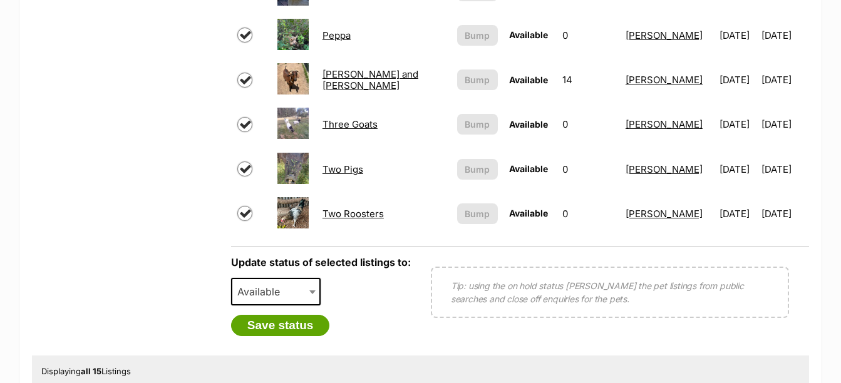
checkbox input "true"
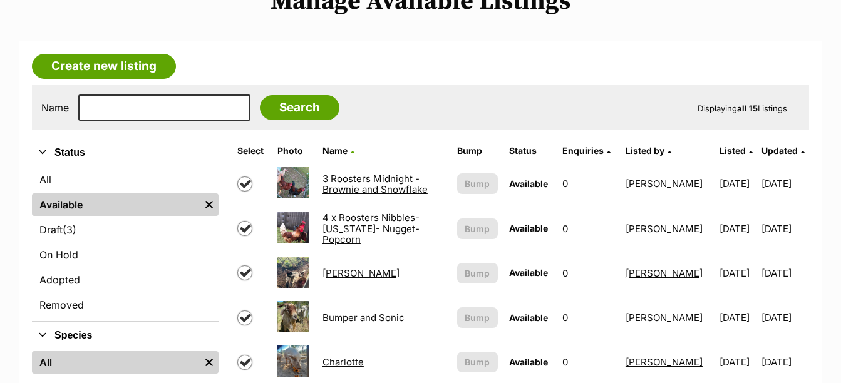
scroll to position [250, 0]
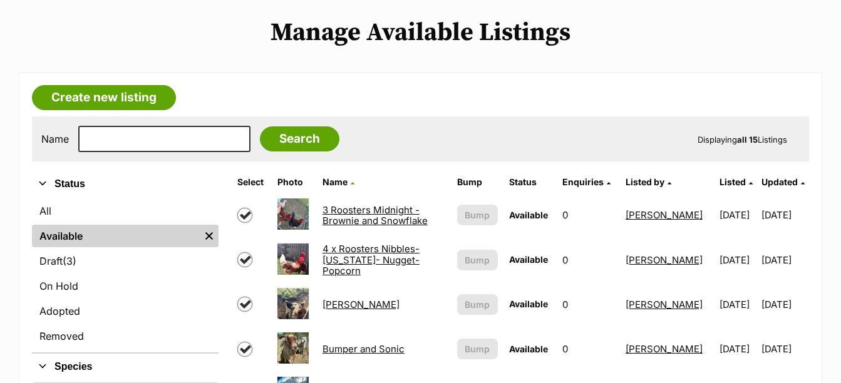
click at [244, 215] on input "checkbox" at bounding box center [244, 215] width 15 height 15
checkbox input "false"
click at [244, 254] on input "checkbox" at bounding box center [244, 259] width 15 height 15
checkbox input "false"
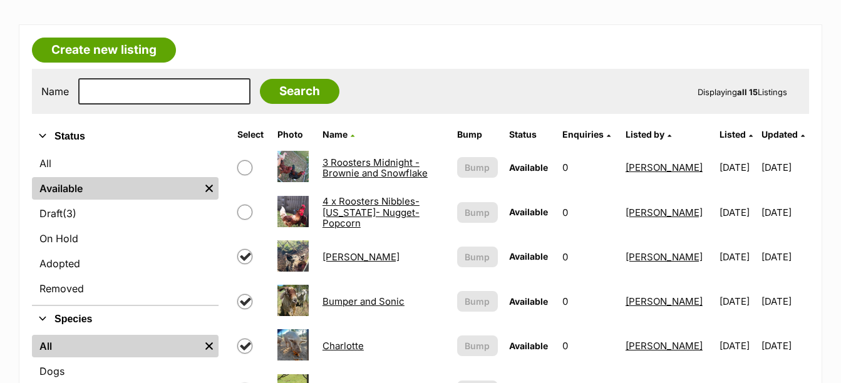
scroll to position [438, 0]
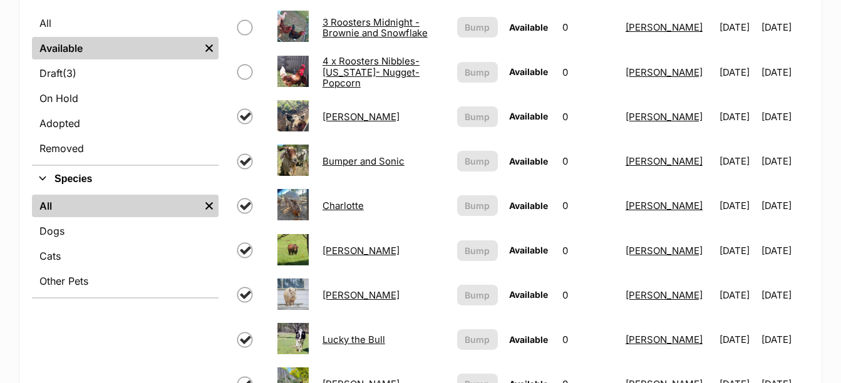
click at [245, 111] on input "checkbox" at bounding box center [244, 116] width 15 height 15
checkbox input "false"
click at [247, 165] on input "checkbox" at bounding box center [244, 161] width 15 height 15
checkbox input "false"
click at [246, 197] on td at bounding box center [251, 205] width 39 height 43
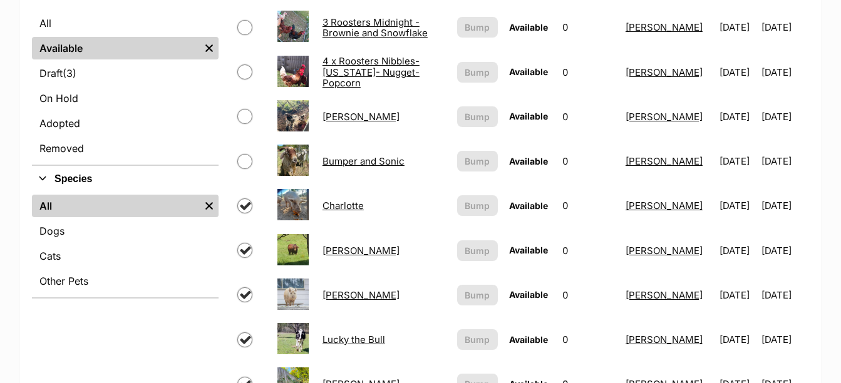
click at [245, 203] on input "checkbox" at bounding box center [244, 205] width 15 height 15
checkbox input "false"
click at [247, 248] on input "checkbox" at bounding box center [244, 250] width 15 height 15
checkbox input "false"
click at [244, 293] on input "checkbox" at bounding box center [244, 294] width 15 height 15
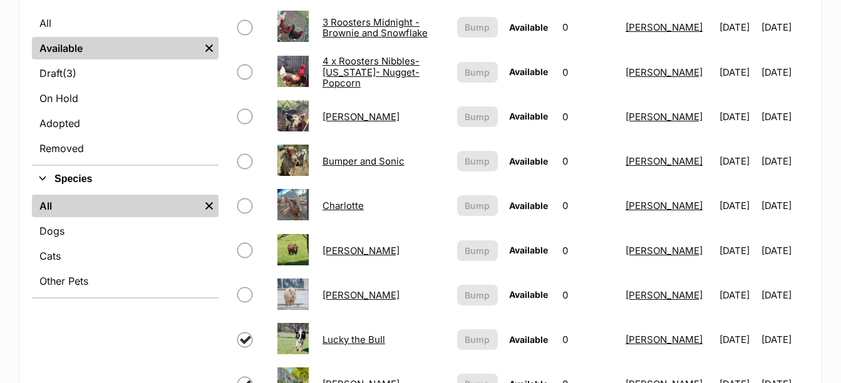
checkbox input "false"
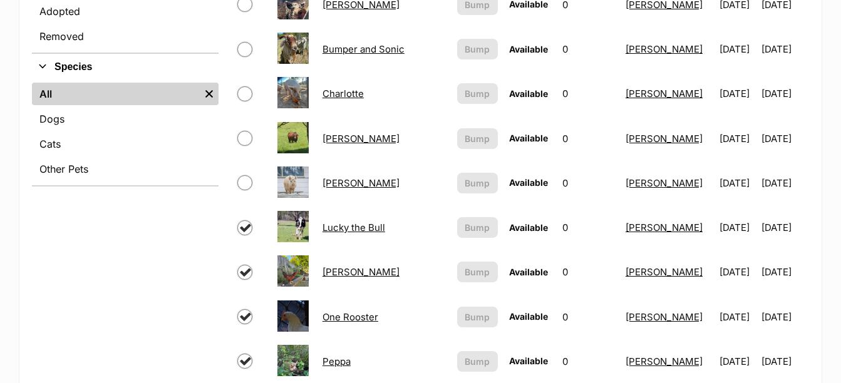
scroll to position [626, 0]
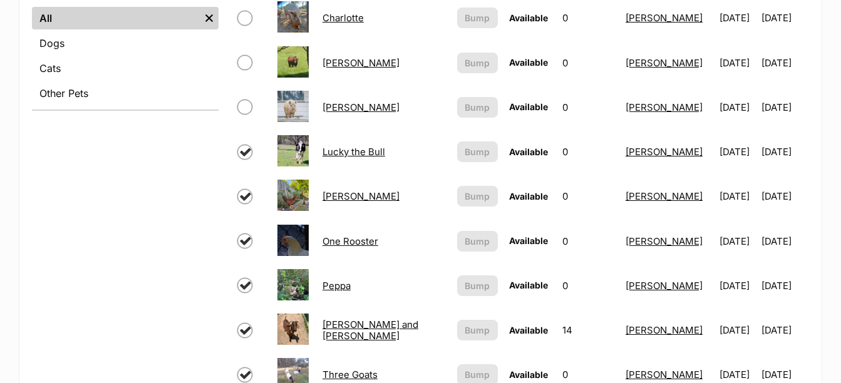
click at [244, 151] on input "checkbox" at bounding box center [244, 152] width 15 height 15
checkbox input "false"
click at [244, 199] on input "checkbox" at bounding box center [244, 196] width 15 height 15
checkbox input "false"
click at [247, 238] on input "checkbox" at bounding box center [244, 240] width 15 height 15
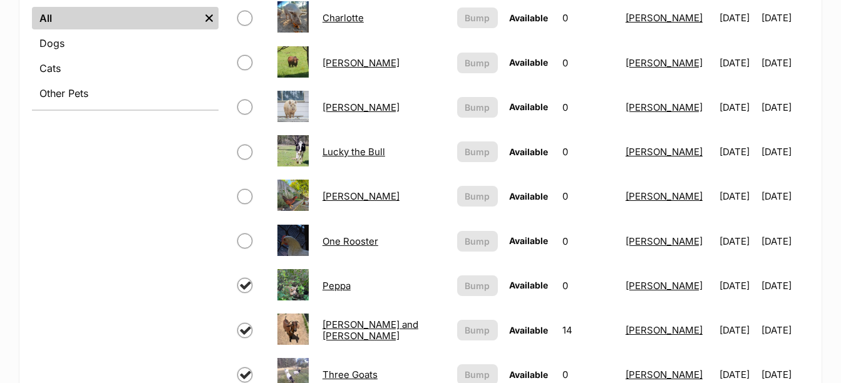
checkbox input "false"
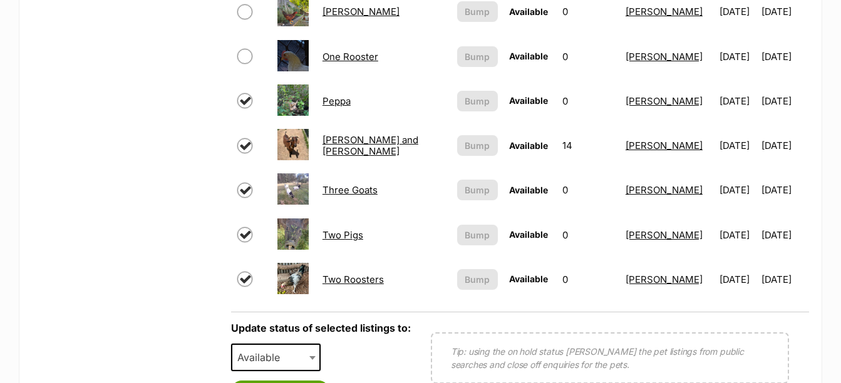
scroll to position [814, 0]
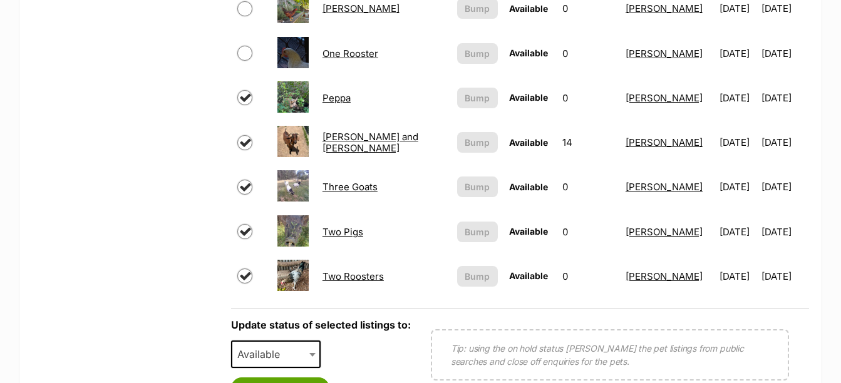
click at [245, 95] on input "checkbox" at bounding box center [244, 97] width 15 height 15
checkbox input "false"
click at [244, 145] on input "checkbox" at bounding box center [244, 142] width 15 height 15
checkbox input "false"
click at [245, 188] on input "checkbox" at bounding box center [244, 187] width 15 height 15
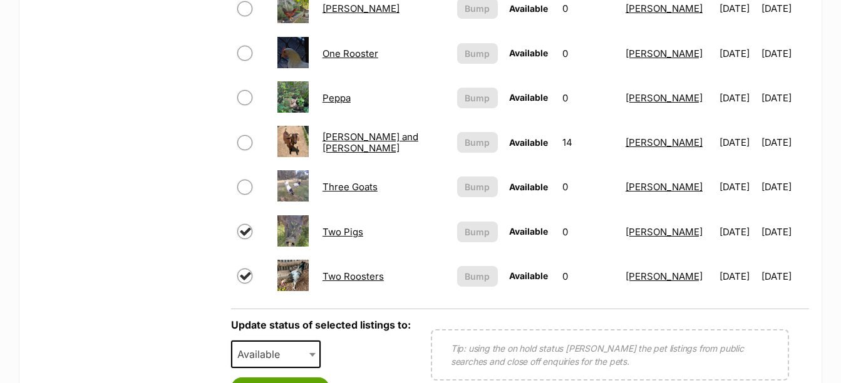
checkbox input "false"
click at [247, 233] on input "checkbox" at bounding box center [244, 231] width 15 height 15
checkbox input "false"
click at [248, 275] on input "checkbox" at bounding box center [244, 276] width 15 height 15
checkbox input "false"
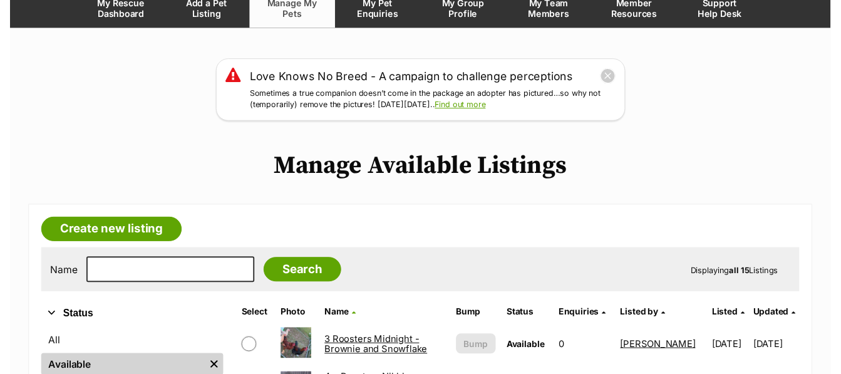
scroll to position [0, 0]
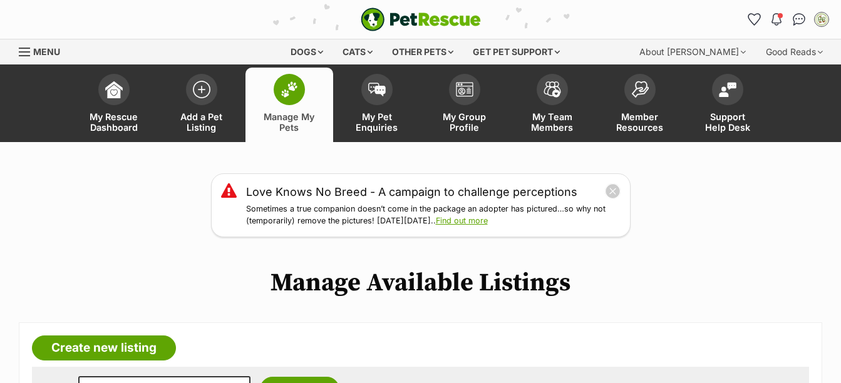
click at [23, 52] on span "Menu" at bounding box center [24, 51] width 11 height 1
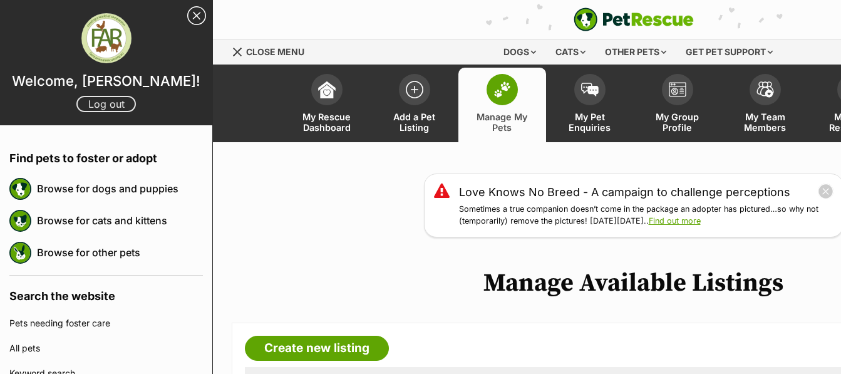
click at [101, 101] on link "Log out" at bounding box center [105, 104] width 59 height 16
